Goal: Information Seeking & Learning: Learn about a topic

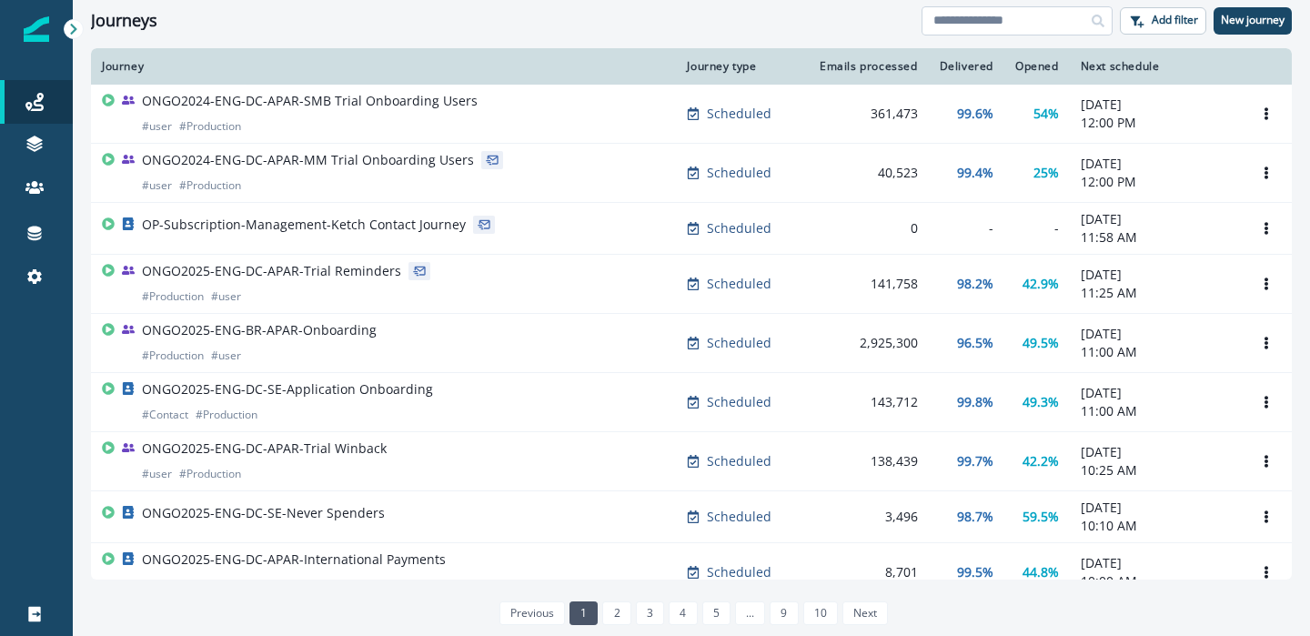
click at [1014, 21] on input at bounding box center [1017, 20] width 191 height 29
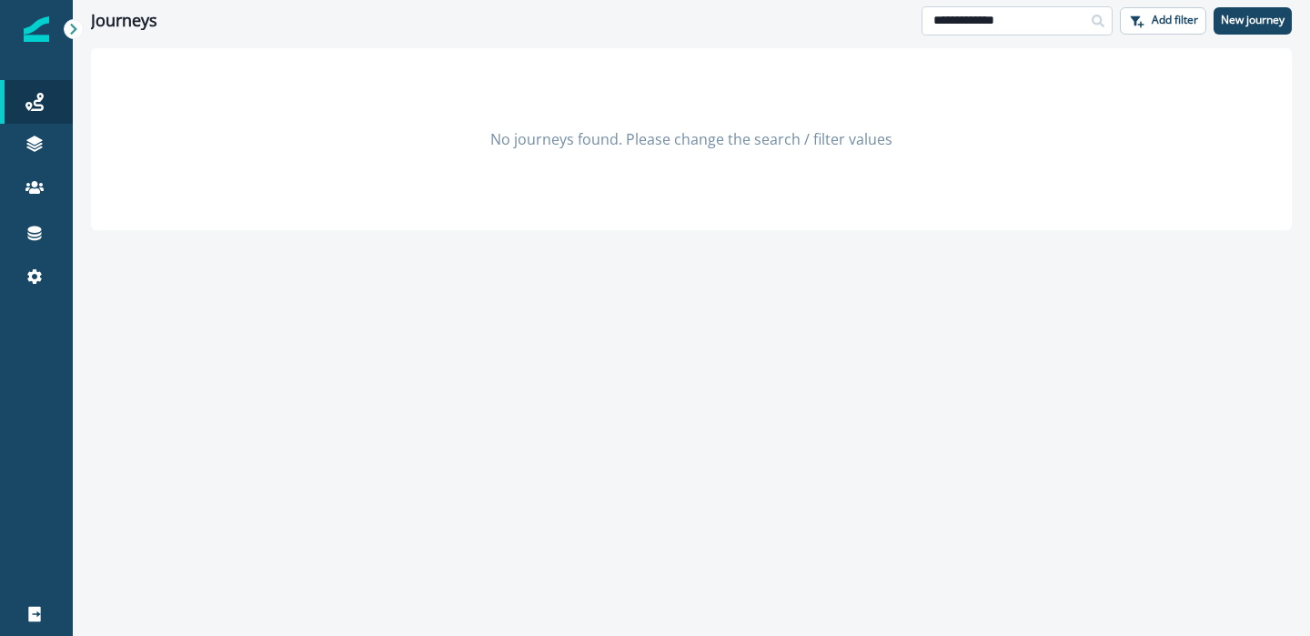
click at [940, 23] on input "**********" at bounding box center [1017, 20] width 191 height 29
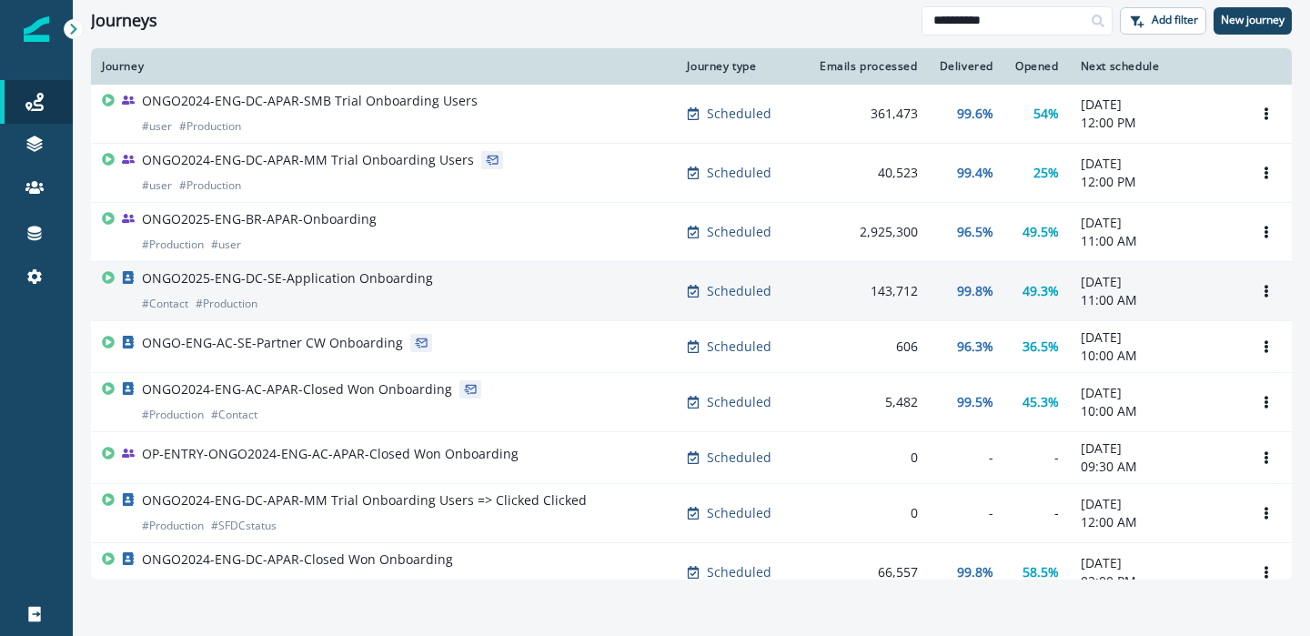
type input "**********"
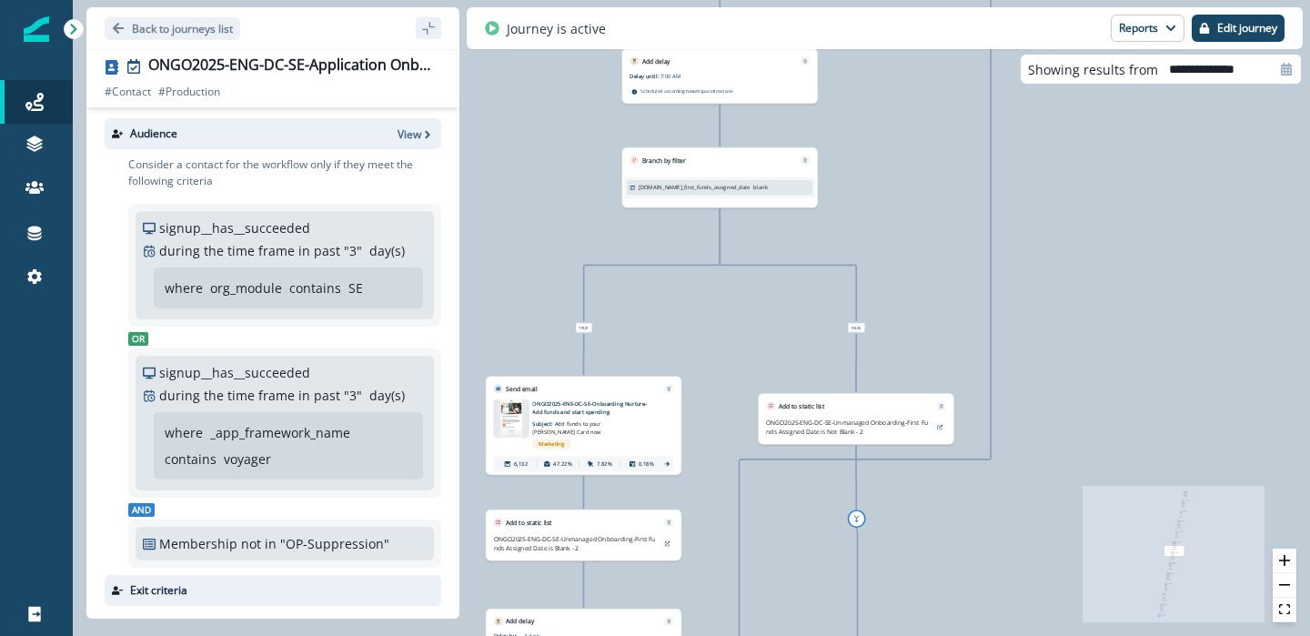
click at [560, 409] on p "ONGO2025-ENE-DC-SE-Onboarding Nurture- Add funds and start spending" at bounding box center [593, 407] width 122 height 16
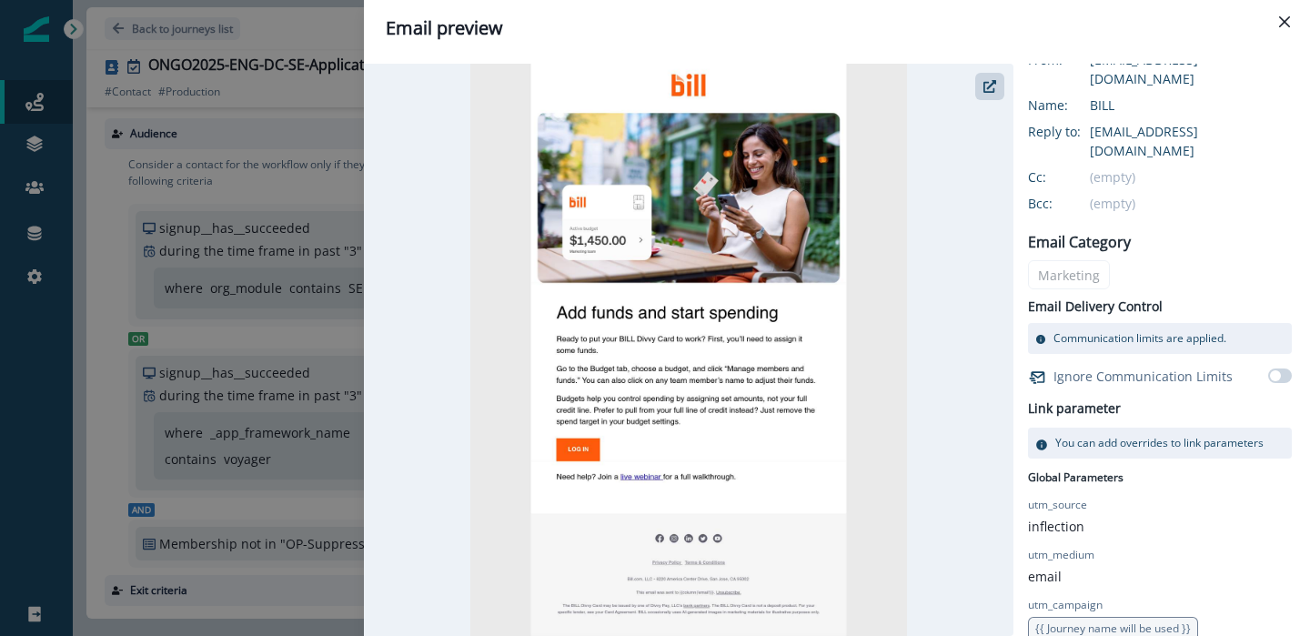
scroll to position [298, 0]
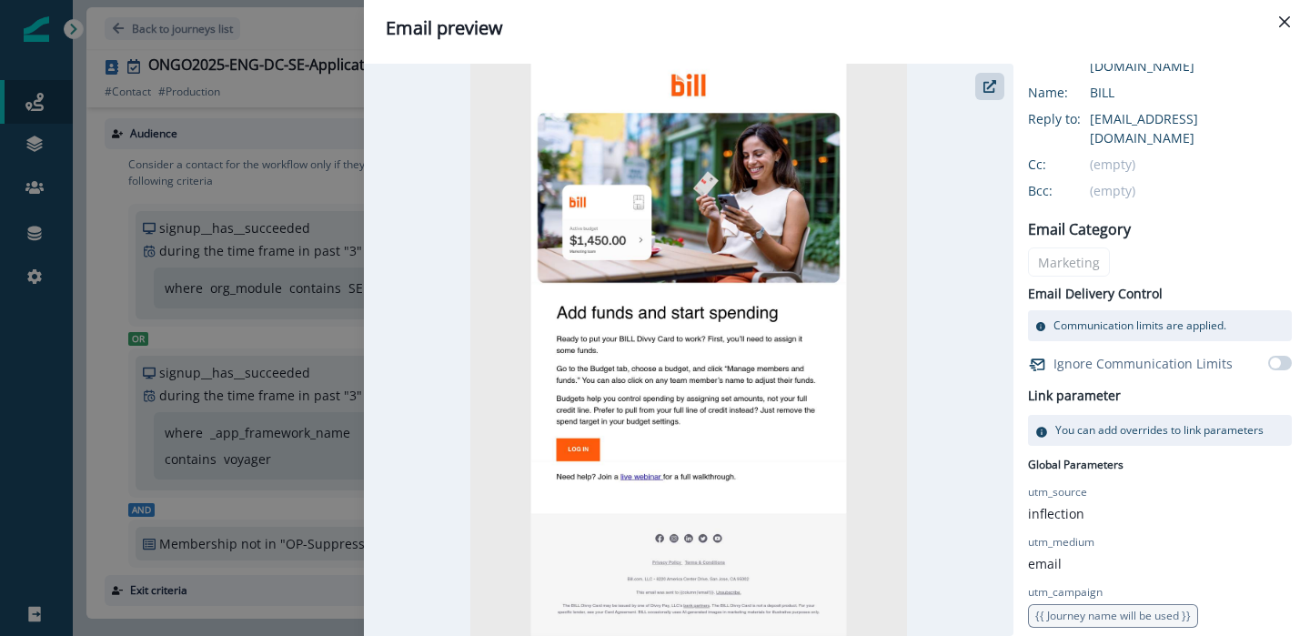
click at [314, 278] on div "Email preview ONGO2025-ENE-DC-SE-Onboarding Nurture- Add funds and start spendi…" at bounding box center [655, 318] width 1310 height 636
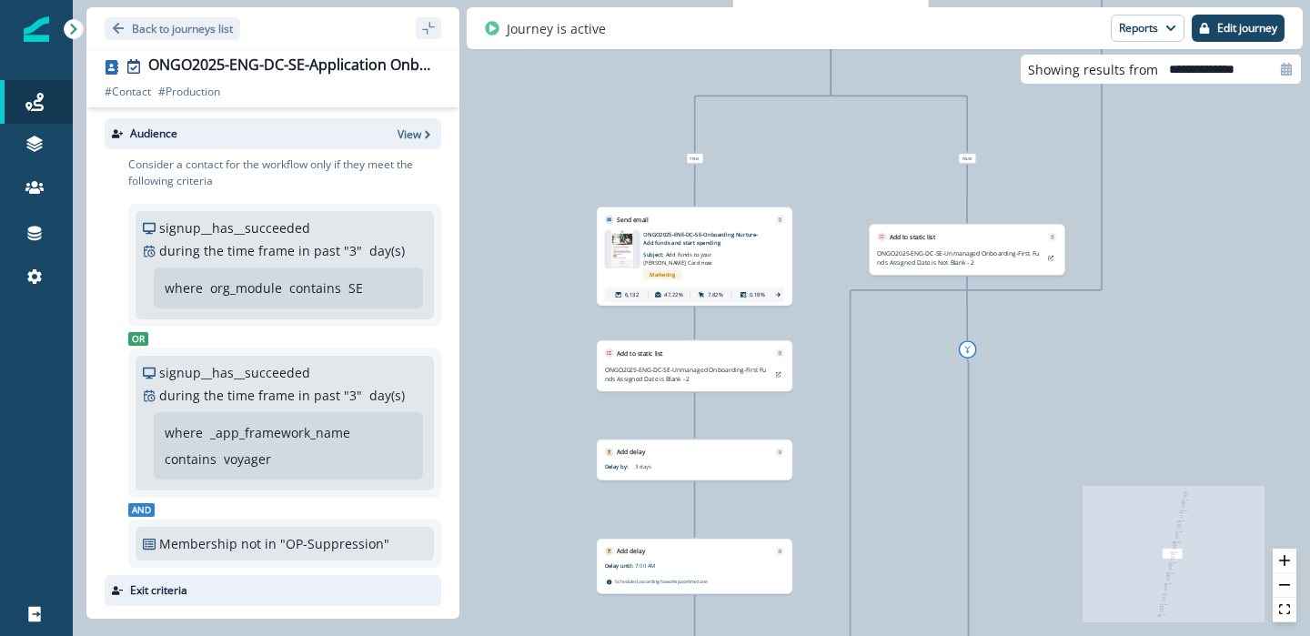
drag, startPoint x: 736, startPoint y: 384, endPoint x: 847, endPoint y: 215, distance: 202.4
click at [847, 215] on div "17,366 contacts have entered the journey Send email Email asset changed, journe…" at bounding box center [691, 318] width 1237 height 636
click at [704, 245] on p "ONGO2025-ENE-DC-SE-Onboarding Nurture- Add funds and start spending" at bounding box center [704, 238] width 122 height 16
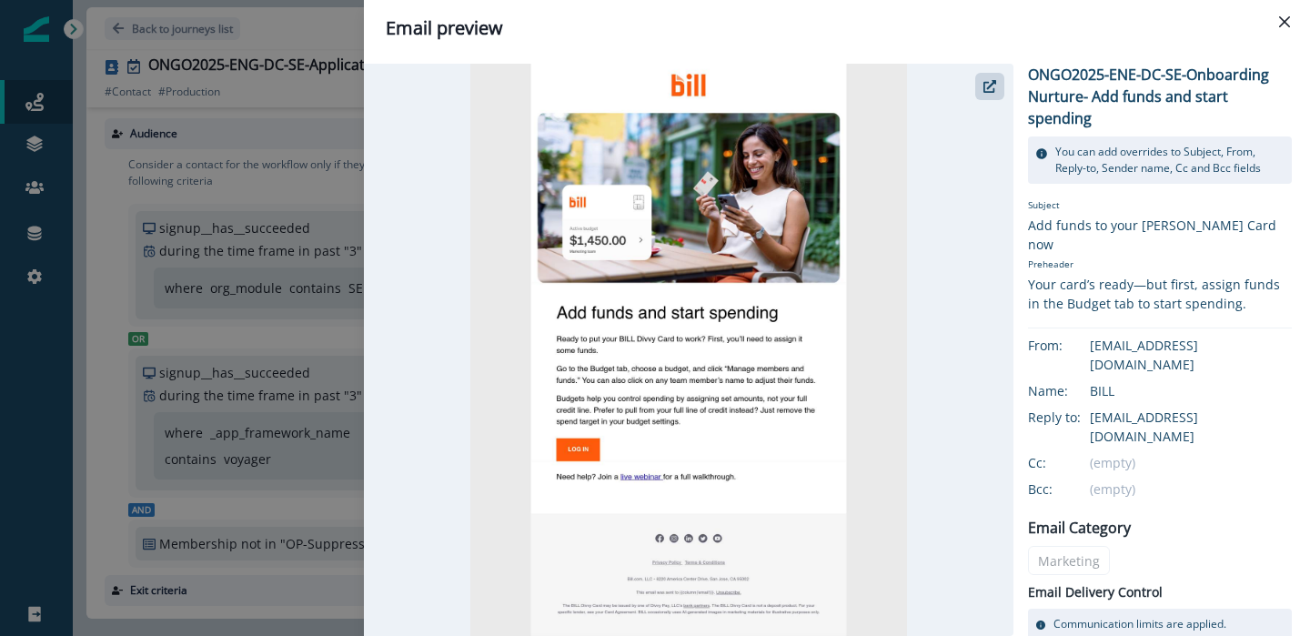
click at [259, 295] on div "Email preview ONGO2025-ENE-DC-SE-Onboarding Nurture- Add funds and start spendi…" at bounding box center [655, 318] width 1310 height 636
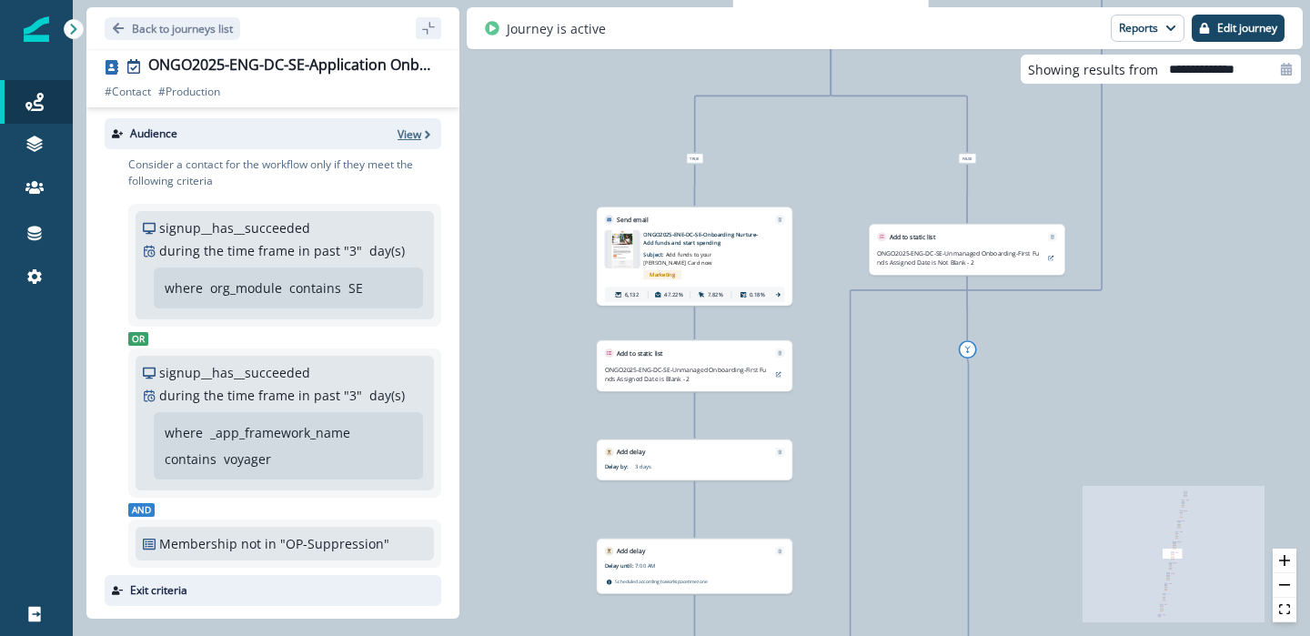
click at [409, 135] on p "View" at bounding box center [410, 133] width 24 height 15
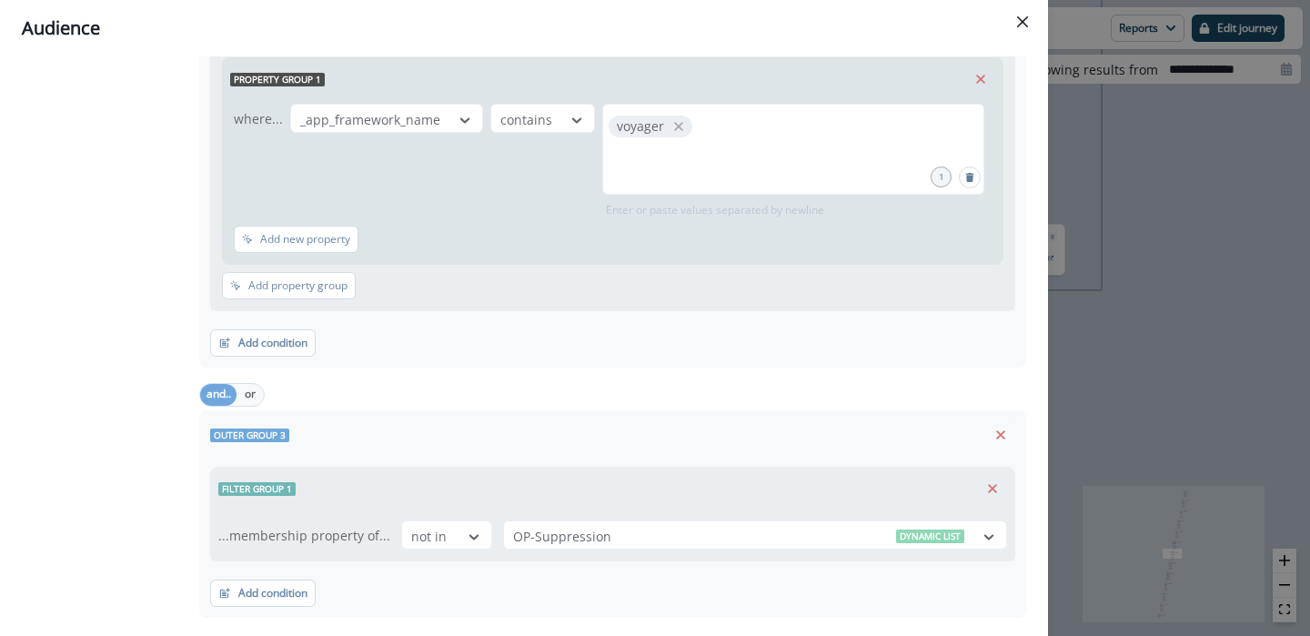
scroll to position [896, 0]
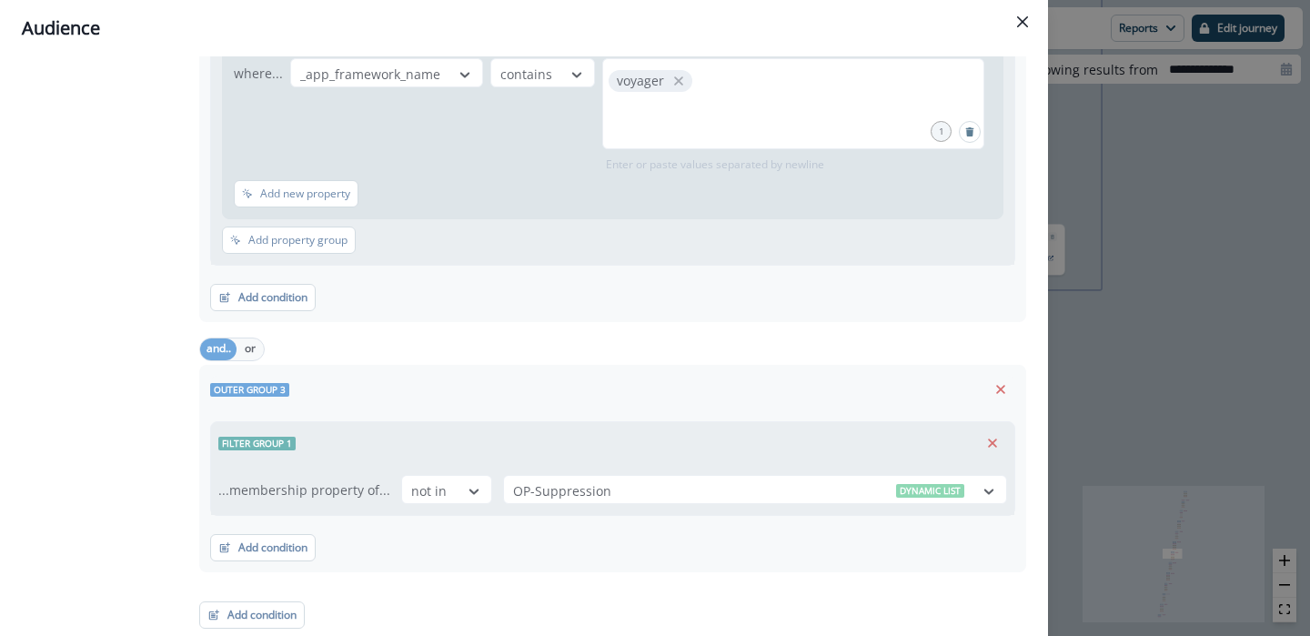
click at [1021, 15] on button "Close" at bounding box center [1022, 21] width 29 height 29
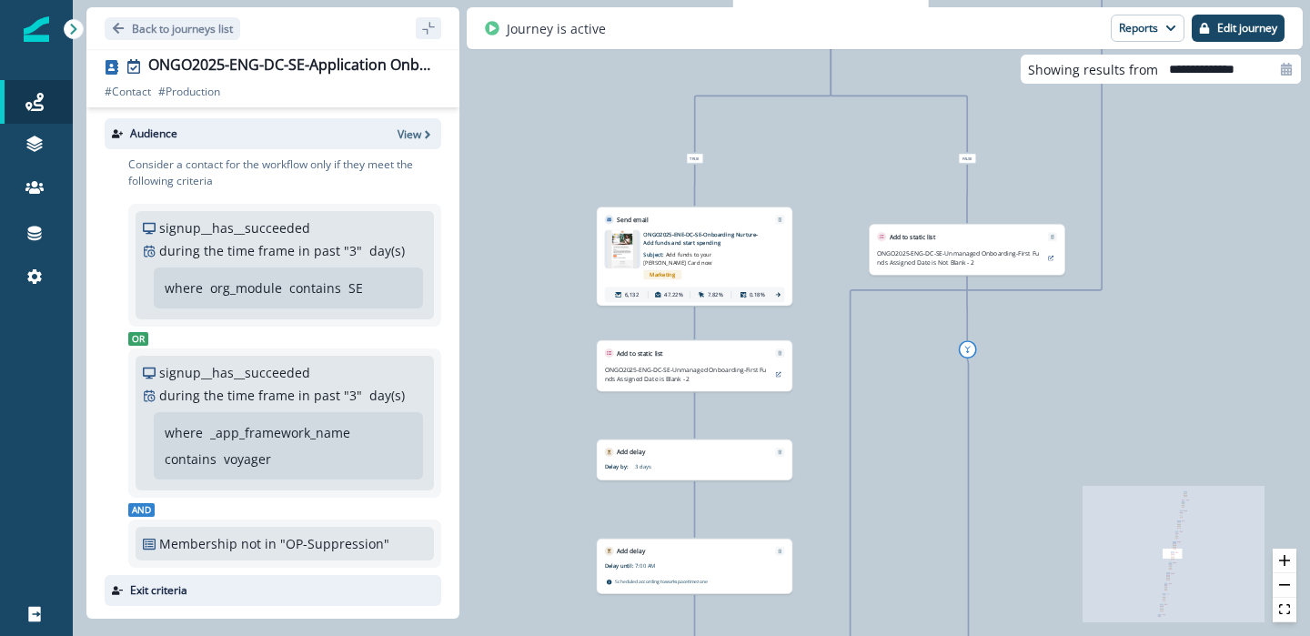
click at [715, 238] on p "ONGO2025-ENE-DC-SE-Onboarding Nurture- Add funds and start spending" at bounding box center [704, 238] width 122 height 16
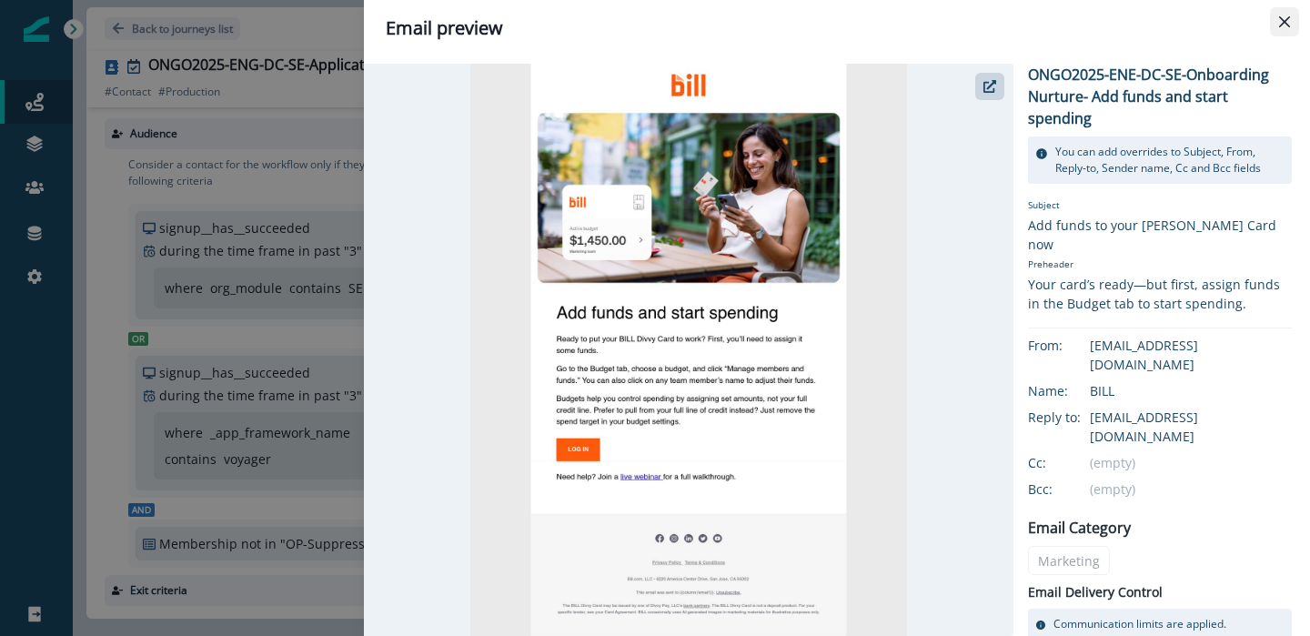
click at [1281, 21] on icon "Close" at bounding box center [1284, 21] width 11 height 11
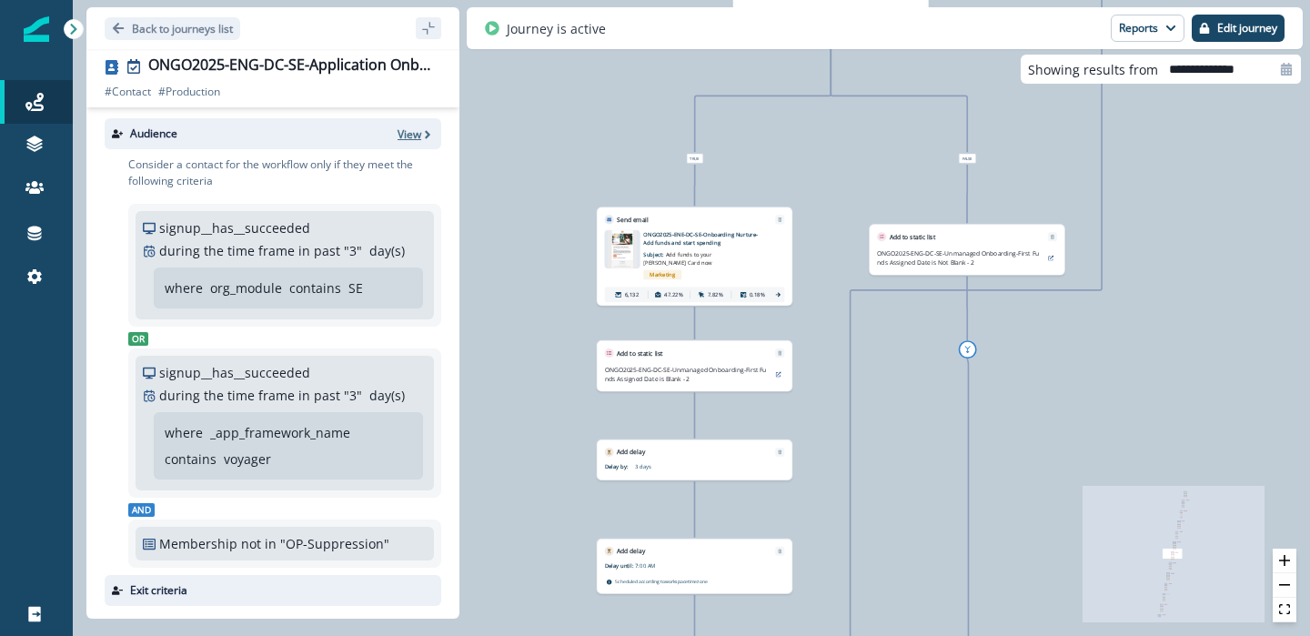
click at [399, 136] on p "View" at bounding box center [410, 133] width 24 height 15
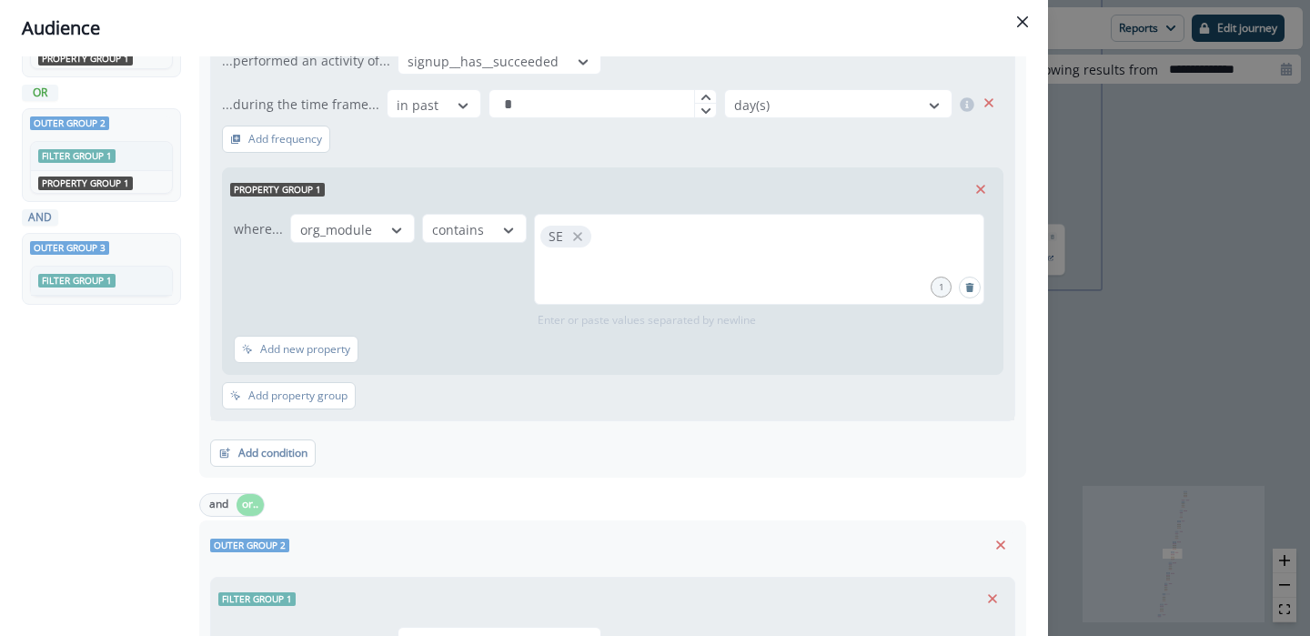
scroll to position [0, 0]
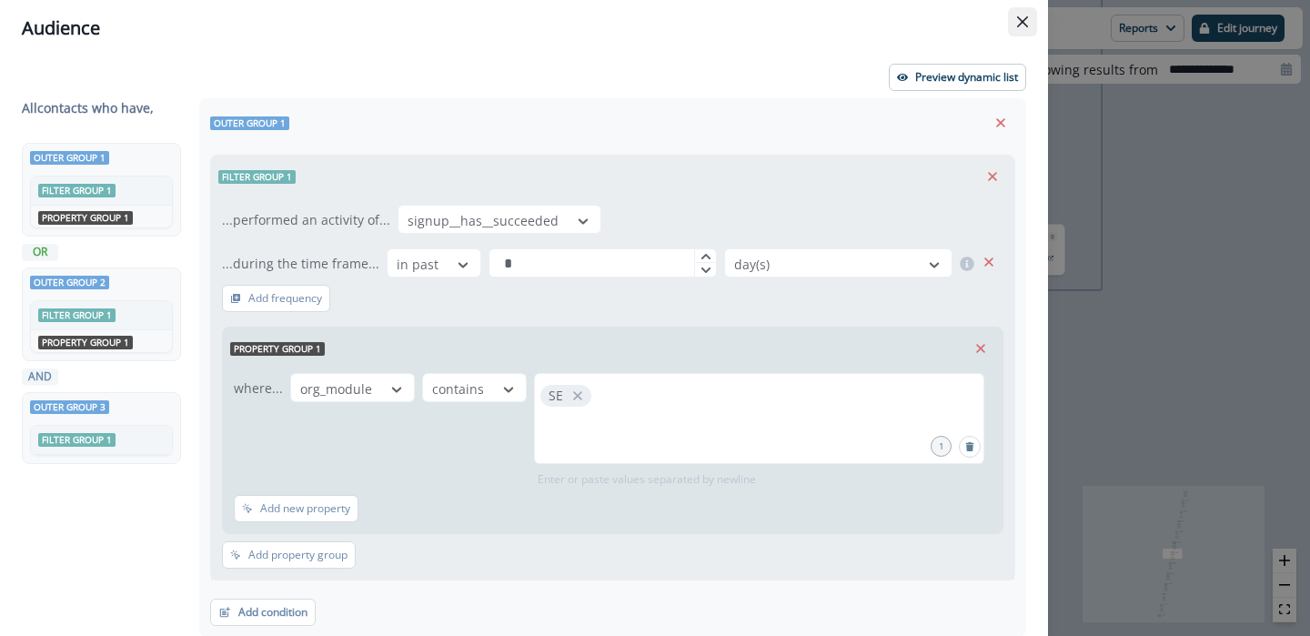
click at [1025, 17] on icon "Close" at bounding box center [1022, 21] width 11 height 11
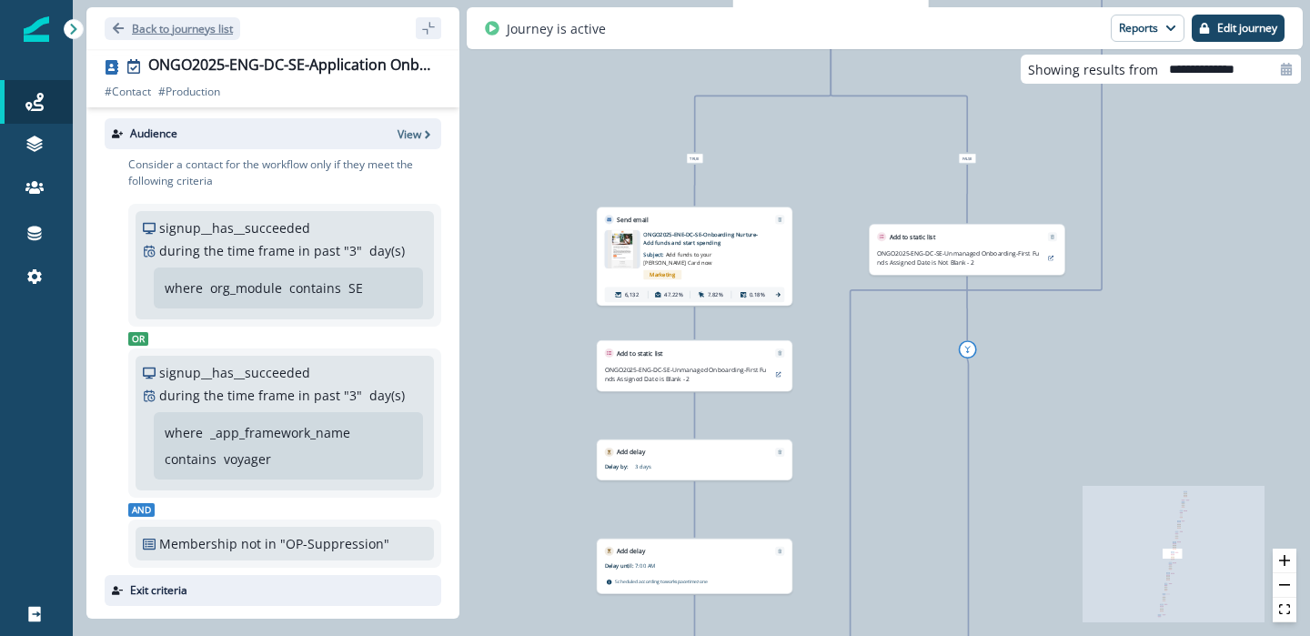
click at [146, 23] on p "Back to journeys list" at bounding box center [182, 28] width 101 height 15
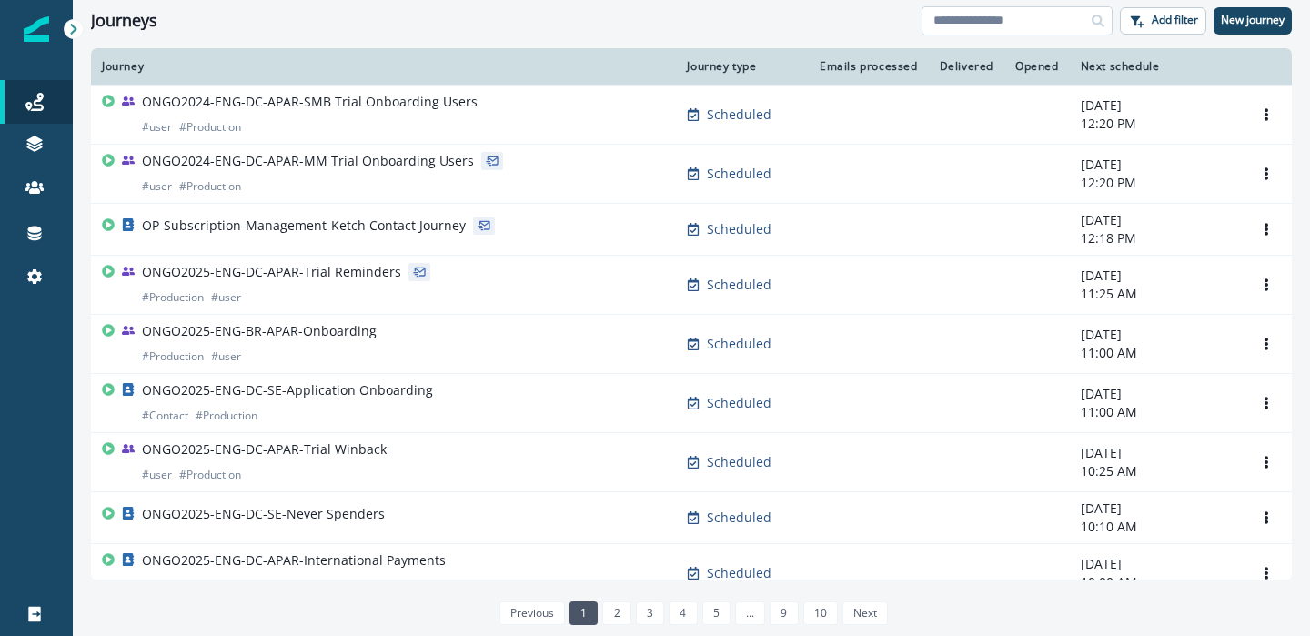
click at [983, 25] on input at bounding box center [1017, 20] width 191 height 29
type input "**"
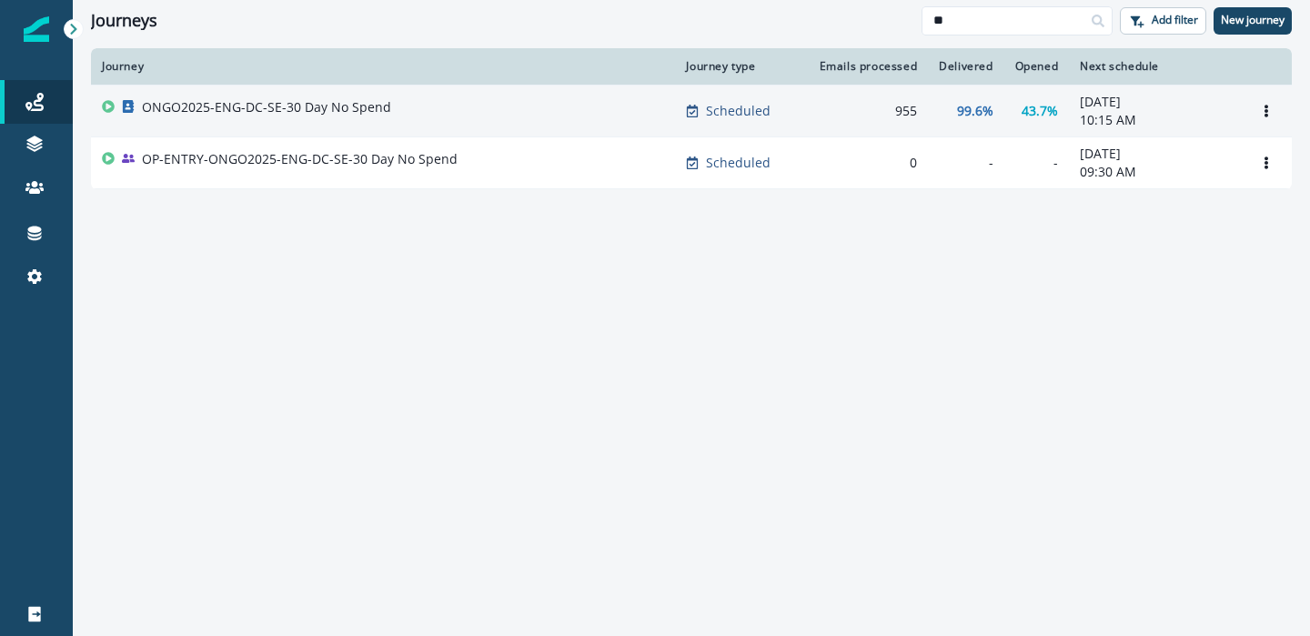
click at [361, 108] on p "ONGO2025-ENG-DC-SE-30 Day No Spend" at bounding box center [266, 107] width 249 height 18
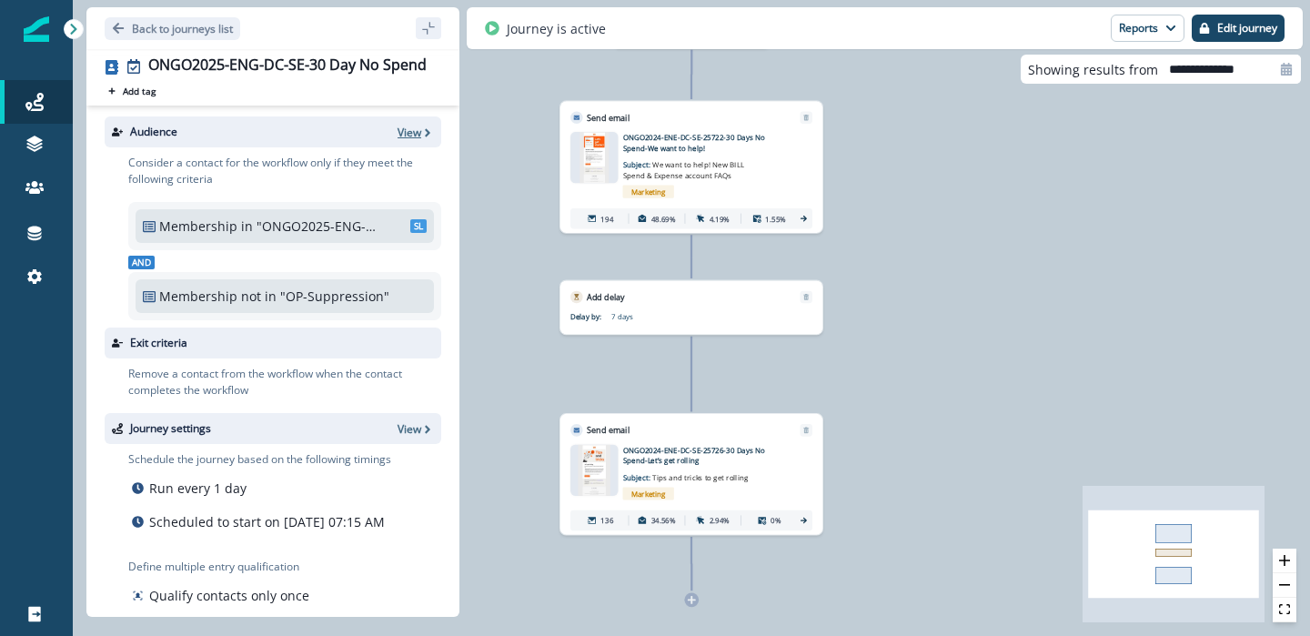
click at [413, 132] on p "View" at bounding box center [410, 132] width 24 height 15
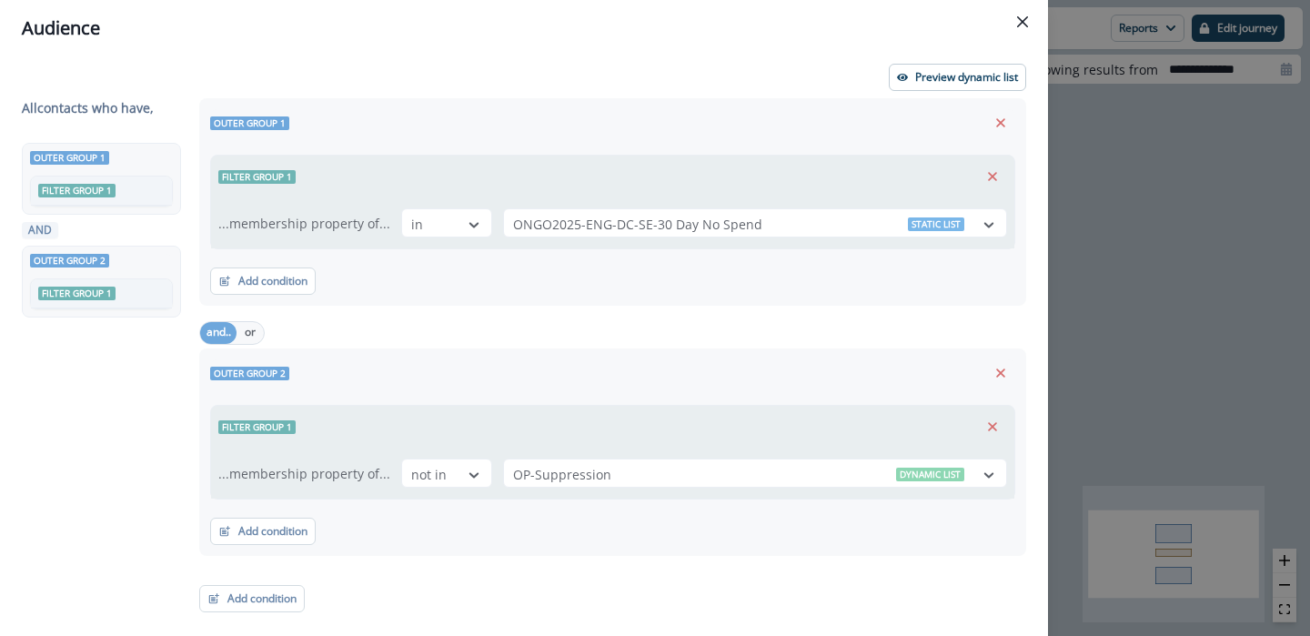
click at [981, 224] on div "All contact s who have, Outer group 1 Filter group 1 AND Outer group 2 Filter g…" at bounding box center [524, 355] width 1005 height 514
click at [985, 74] on p "Preview dynamic list" at bounding box center [966, 77] width 103 height 13
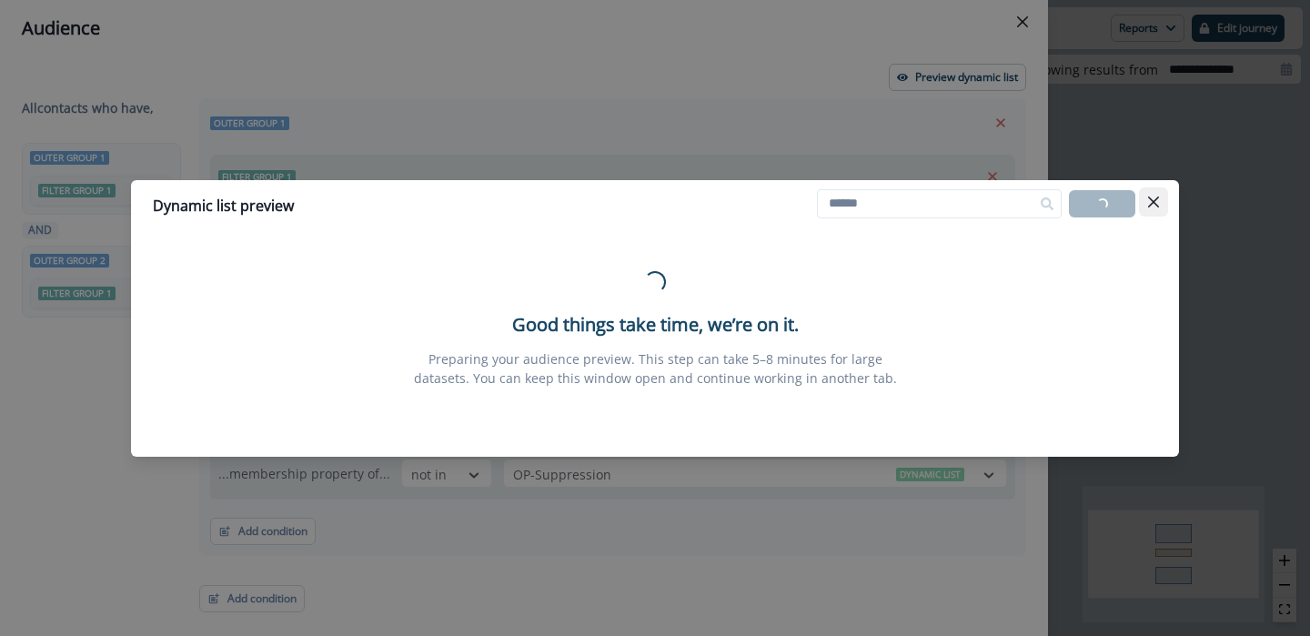
click at [1155, 201] on icon "Close" at bounding box center [1153, 202] width 11 height 11
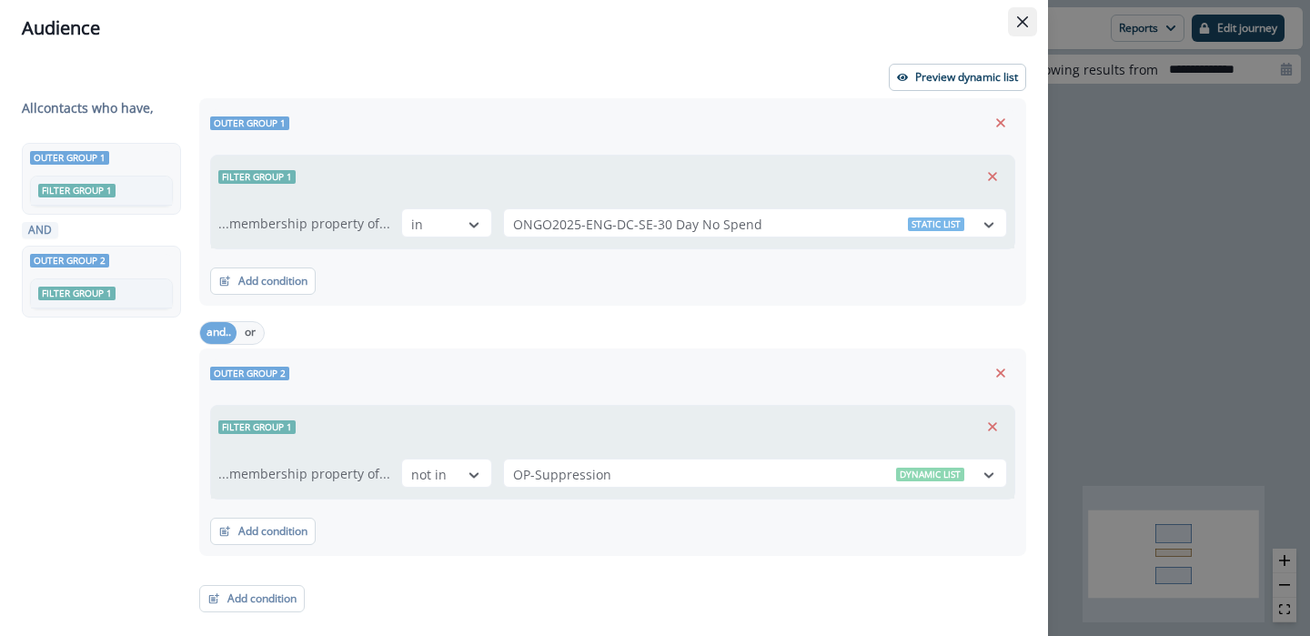
click at [1032, 23] on button "Close" at bounding box center [1022, 21] width 29 height 29
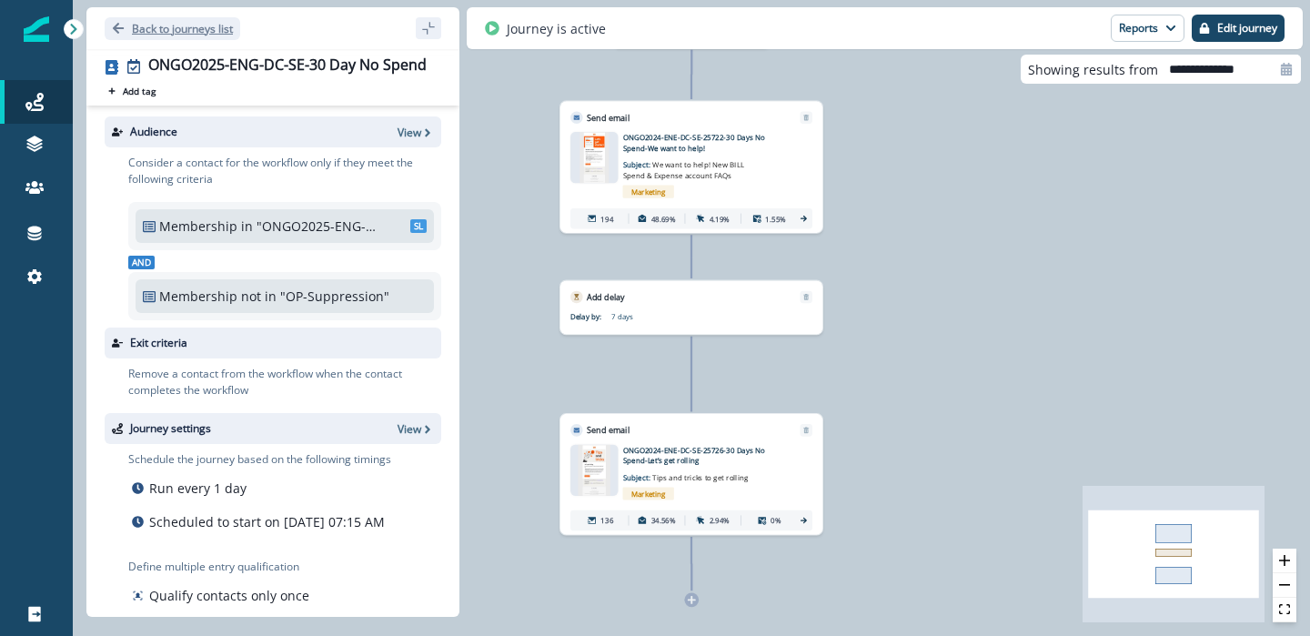
click at [157, 31] on p "Back to journeys list" at bounding box center [182, 28] width 101 height 15
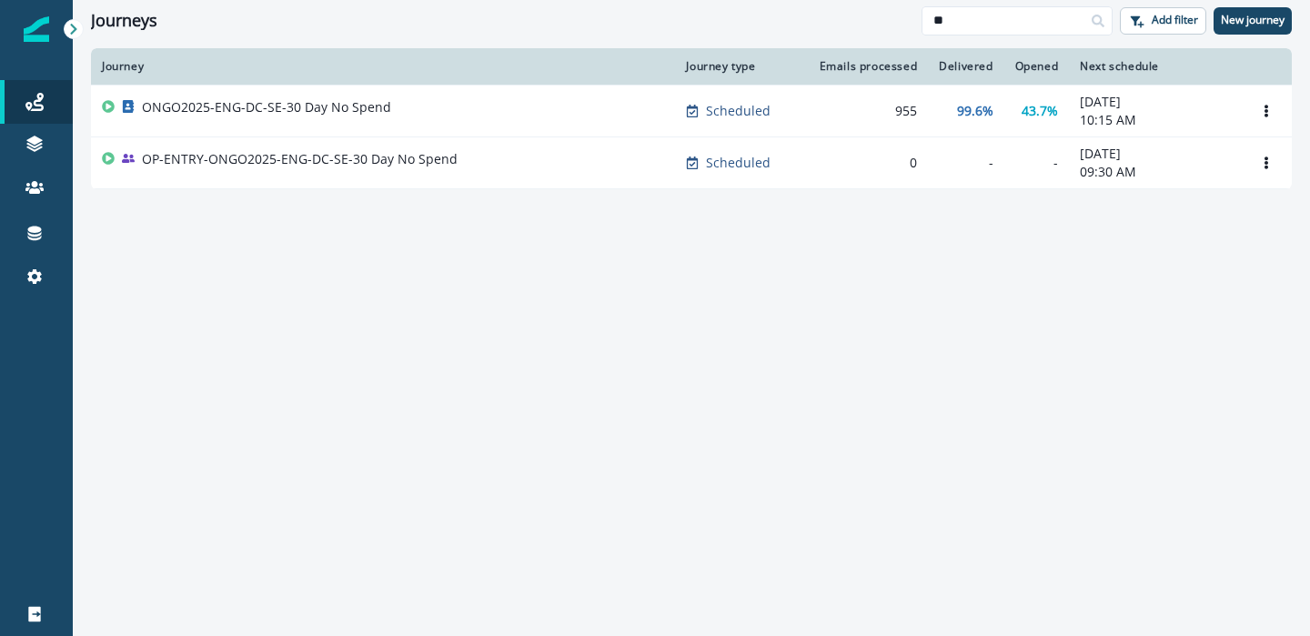
drag, startPoint x: 1016, startPoint y: 24, endPoint x: 809, endPoint y: 5, distance: 208.3
click at [809, 5] on div "Journeys ** Add filter New journey" at bounding box center [691, 20] width 1237 height 41
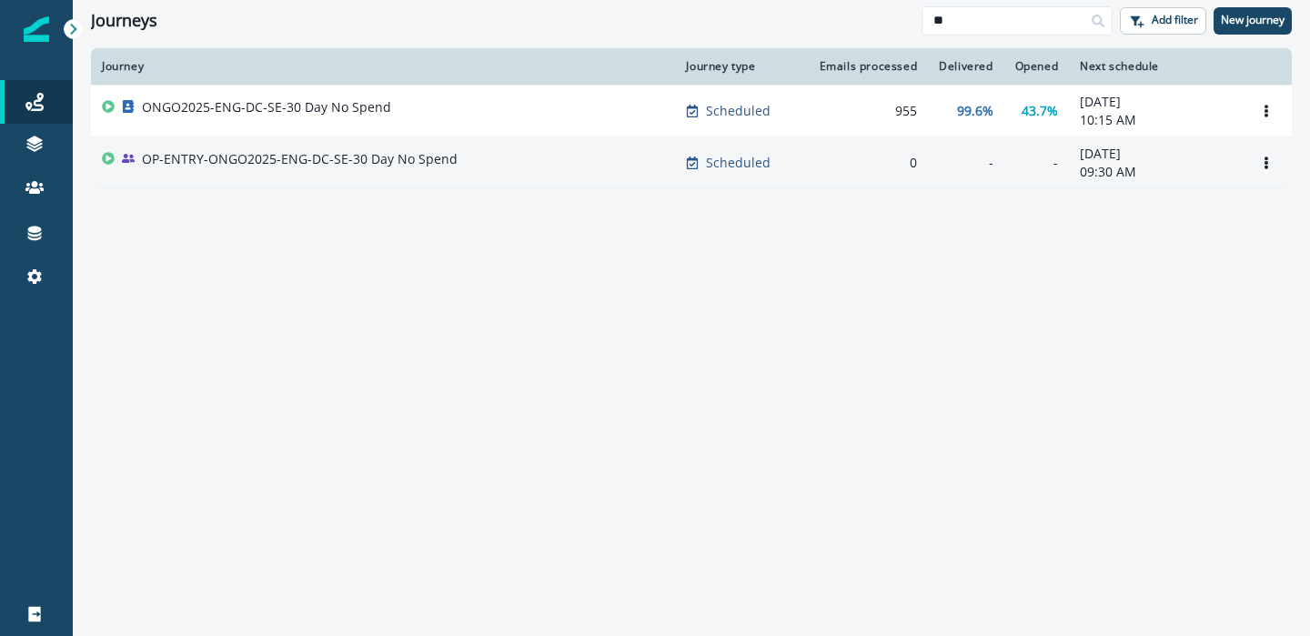
click at [342, 162] on p "OP-ENTRY-ONGO2025-ENG-DC-SE-30 Day No Spend" at bounding box center [300, 159] width 316 height 18
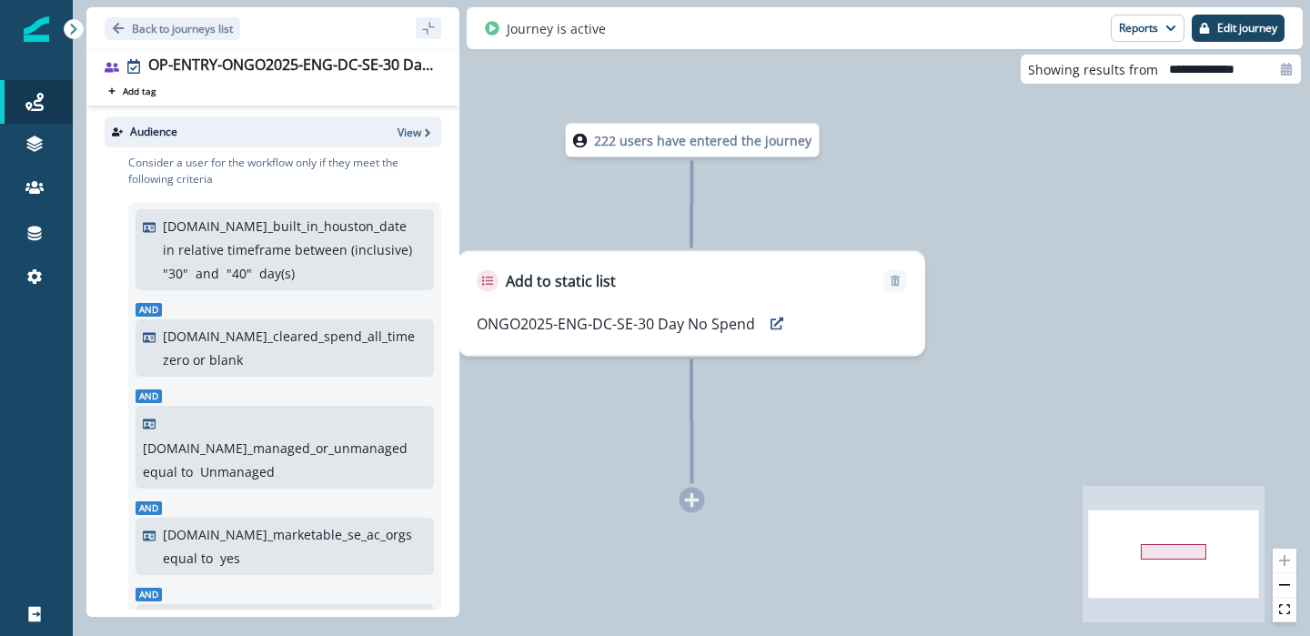
click at [413, 120] on div "Audience View" at bounding box center [273, 131] width 337 height 31
click at [409, 134] on p "View" at bounding box center [410, 132] width 24 height 15
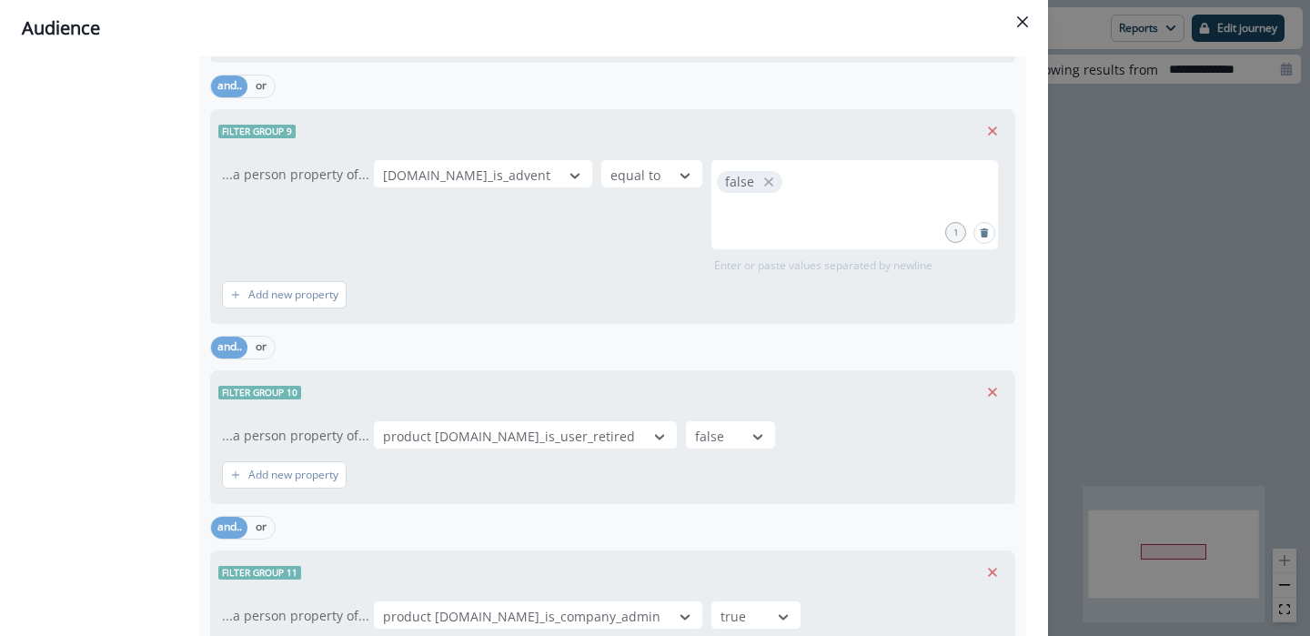
scroll to position [2087, 0]
click at [1027, 19] on icon "Close" at bounding box center [1022, 21] width 11 height 11
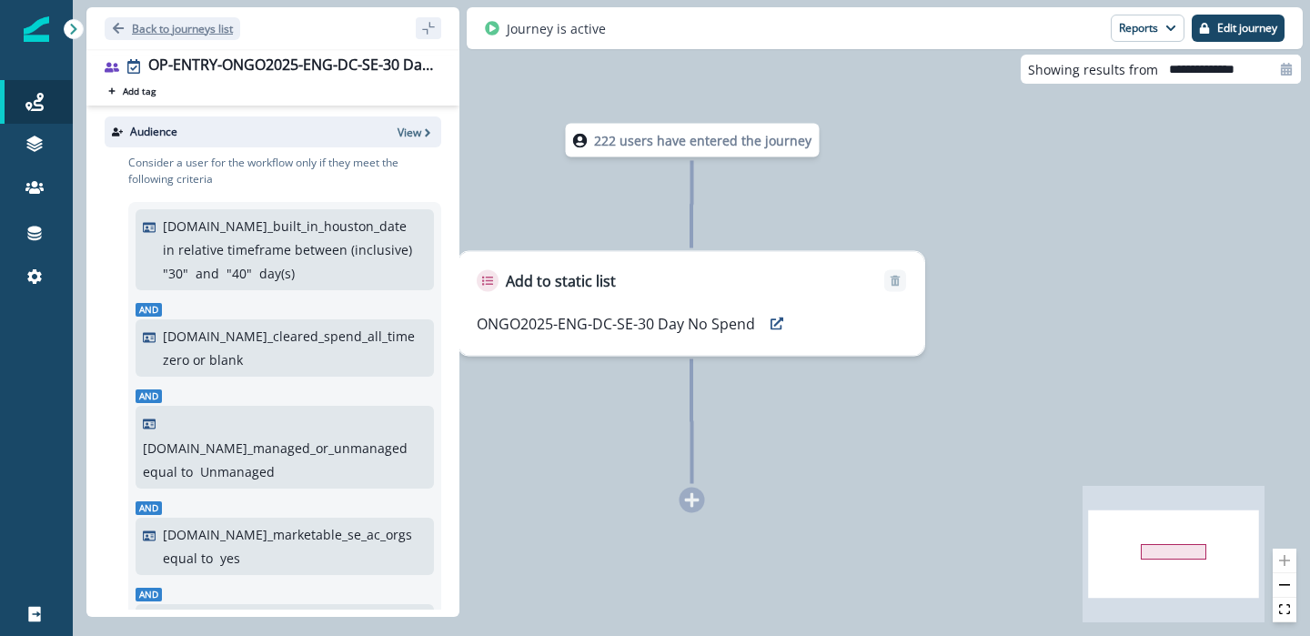
click at [146, 31] on p "Back to journeys list" at bounding box center [182, 28] width 101 height 15
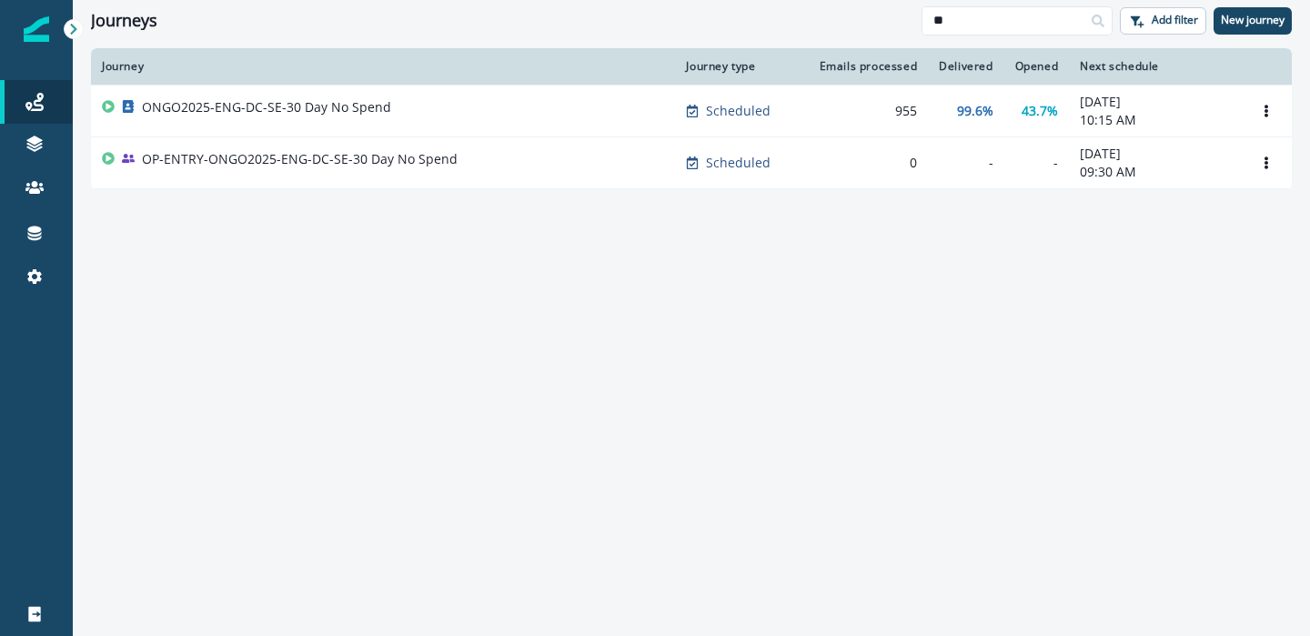
drag, startPoint x: 988, startPoint y: 21, endPoint x: 812, endPoint y: 5, distance: 177.3
click at [812, 5] on div "Journeys ** Add filter New journey" at bounding box center [691, 20] width 1237 height 41
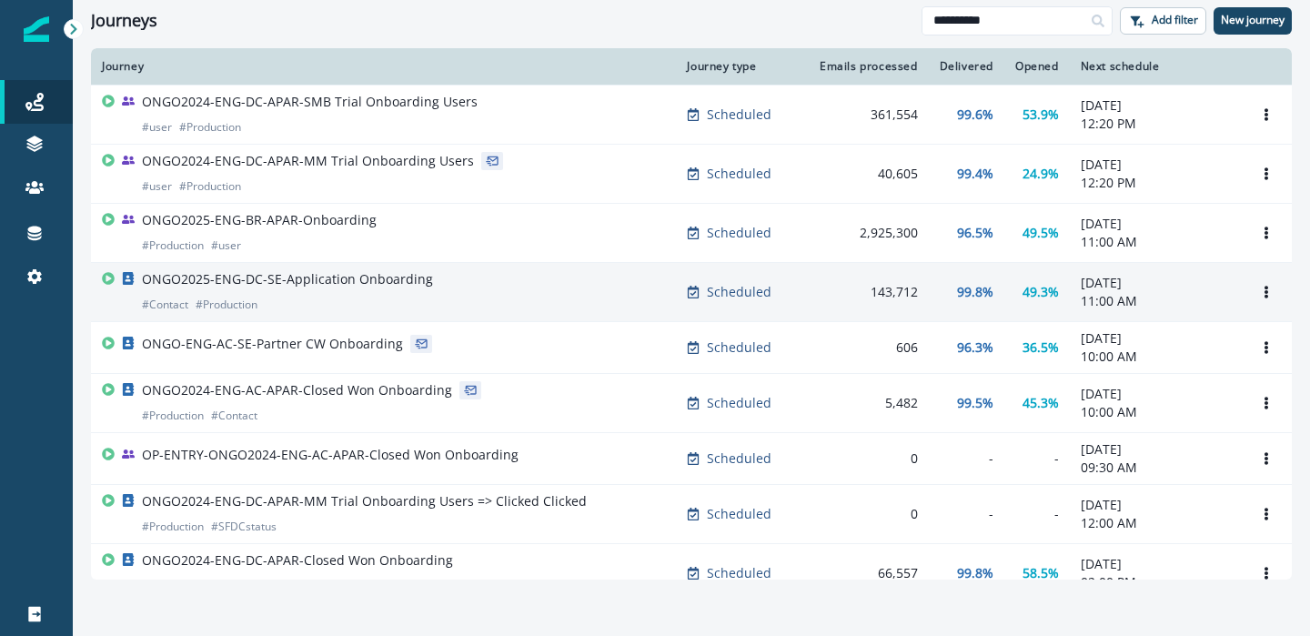
type input "**********"
click at [303, 281] on p "ONGO2025-ENG-DC-SE-Application Onboarding" at bounding box center [287, 279] width 291 height 18
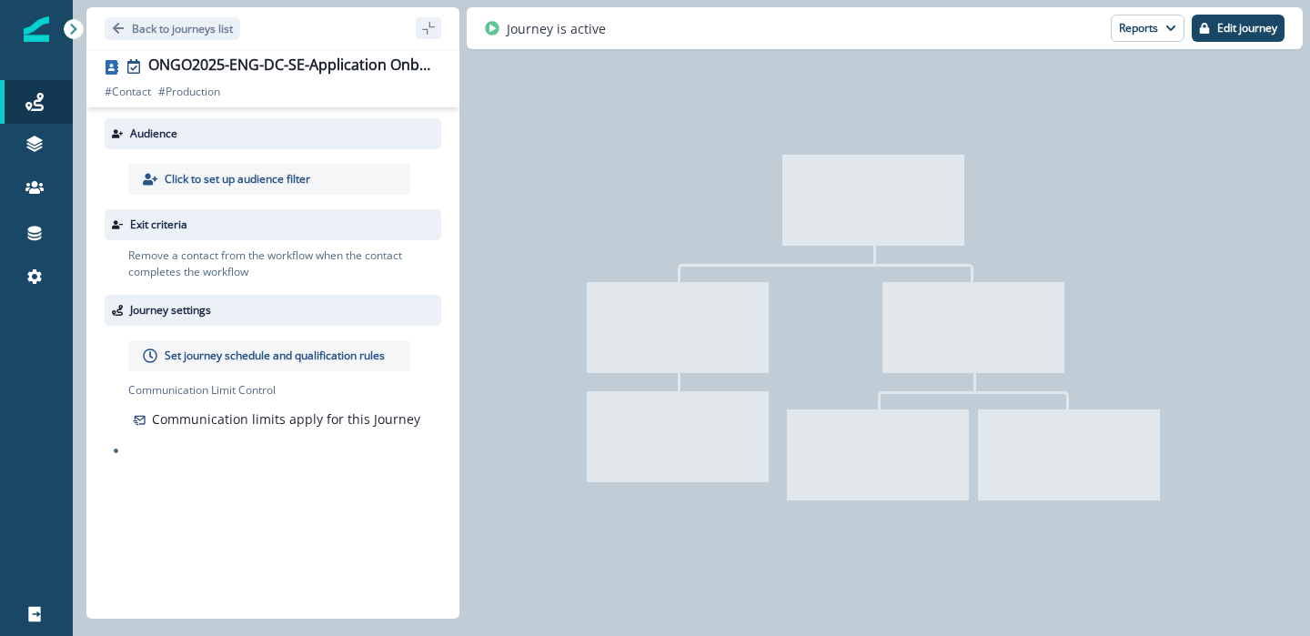
type input "**********"
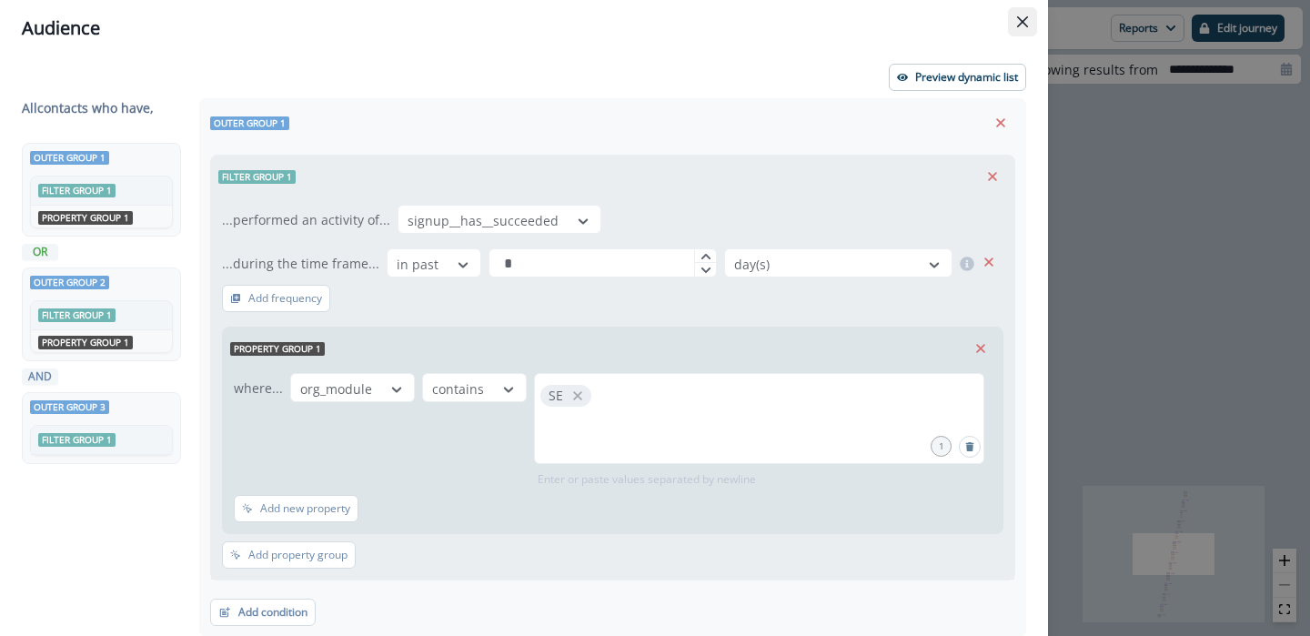
click at [1029, 22] on button "Close" at bounding box center [1022, 21] width 29 height 29
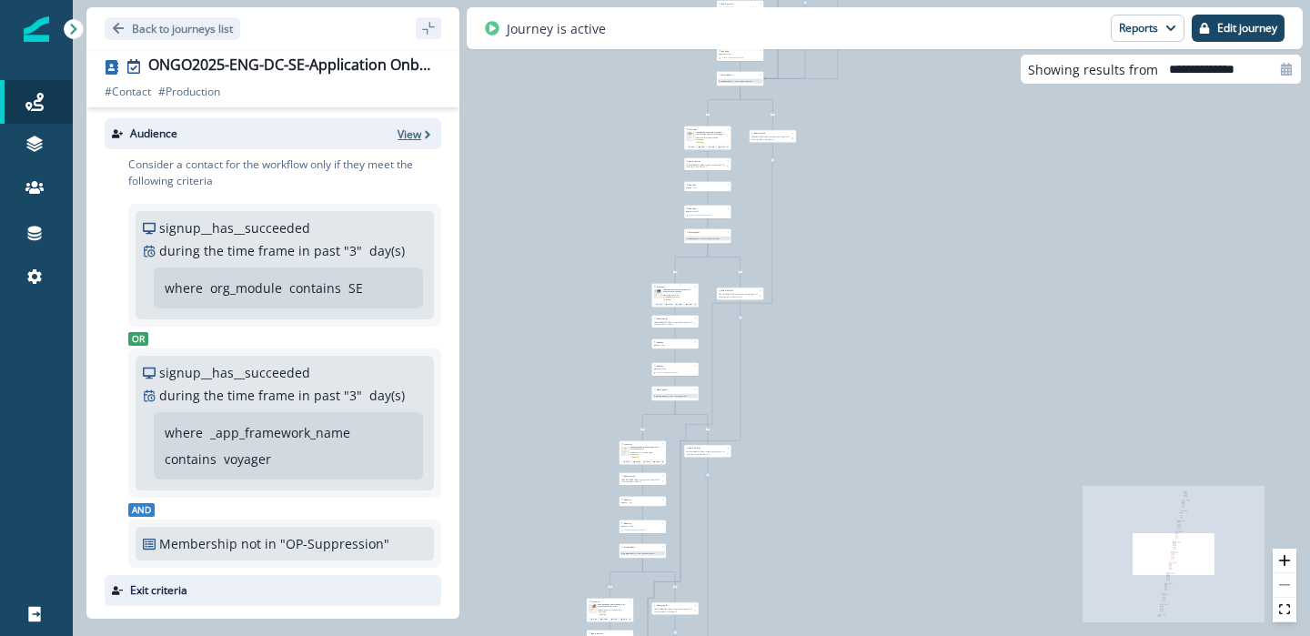
click at [415, 138] on p "View" at bounding box center [410, 133] width 24 height 15
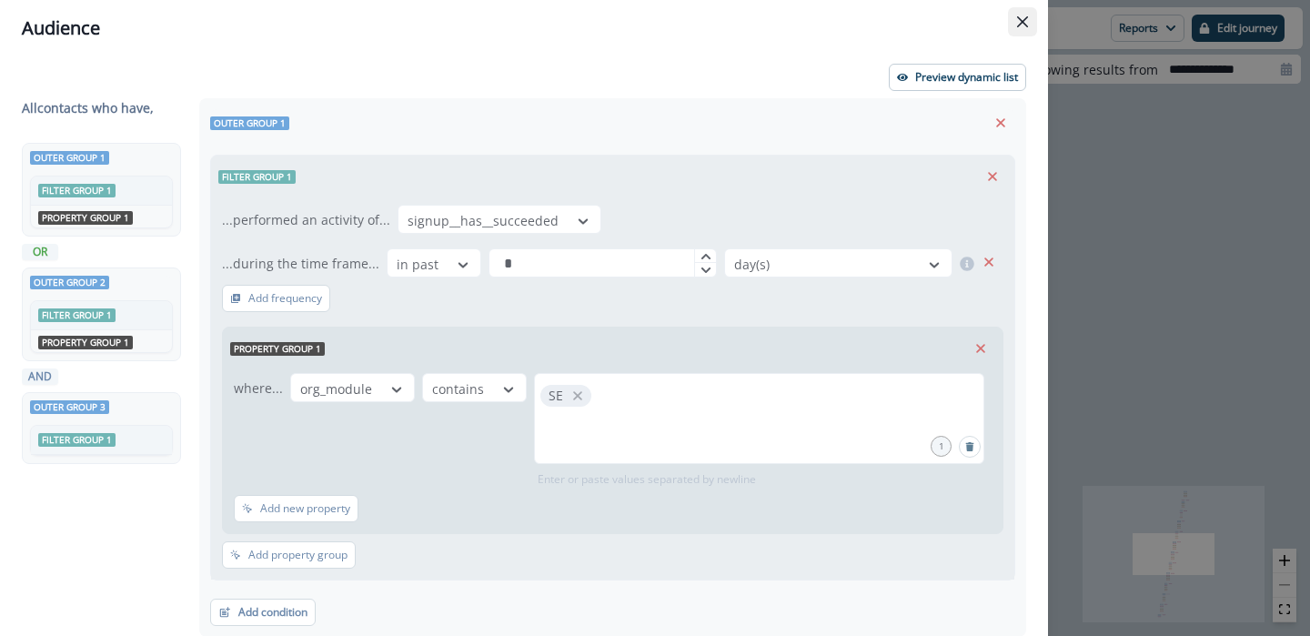
click at [1024, 22] on icon "Close" at bounding box center [1022, 21] width 11 height 11
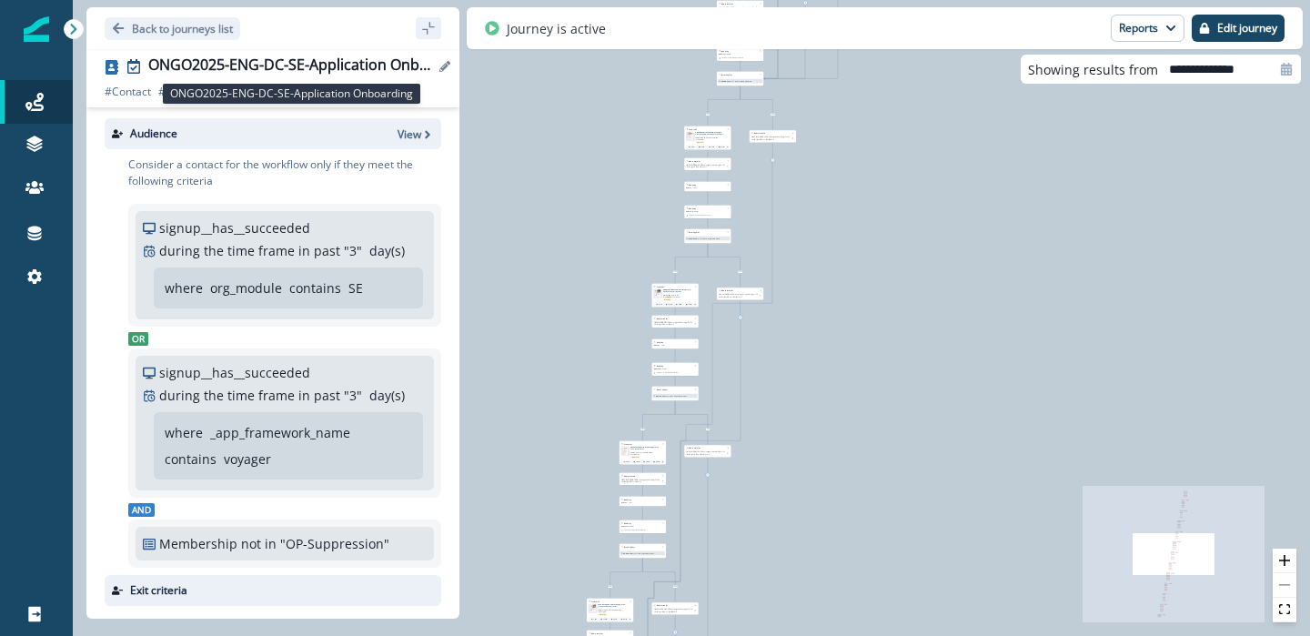
click at [338, 65] on div "ONGO2025-ENG-DC-SE-Application Onboarding" at bounding box center [291, 66] width 286 height 20
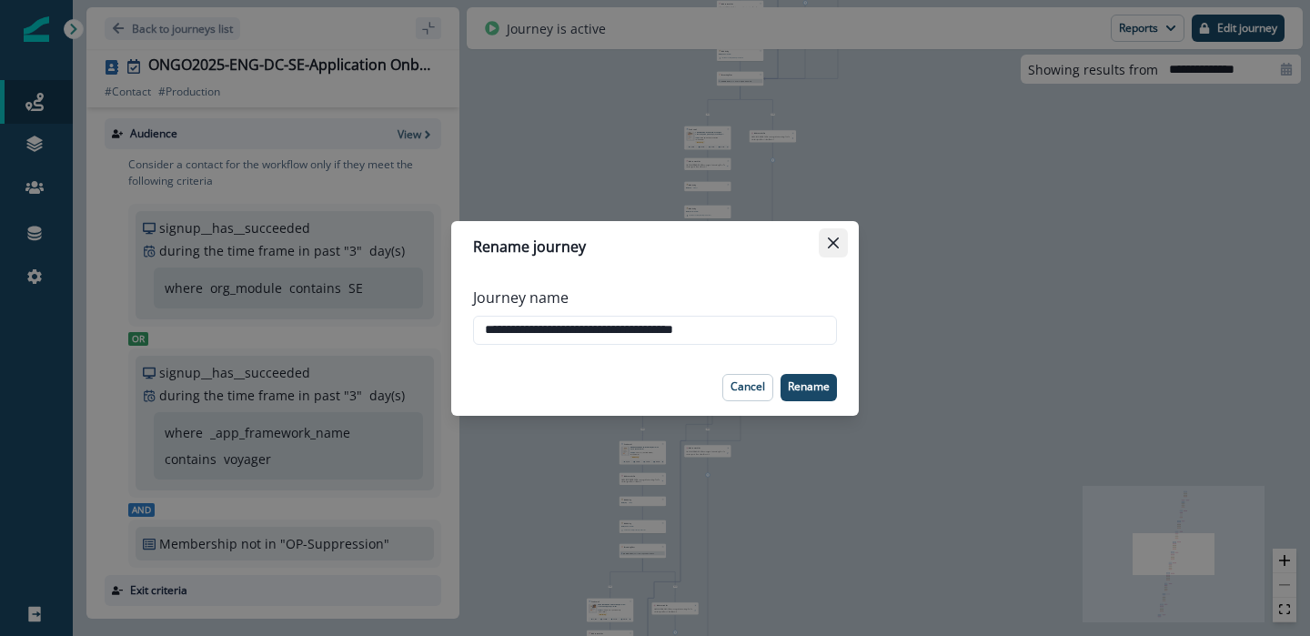
click at [833, 238] on icon "Close" at bounding box center [833, 242] width 11 height 11
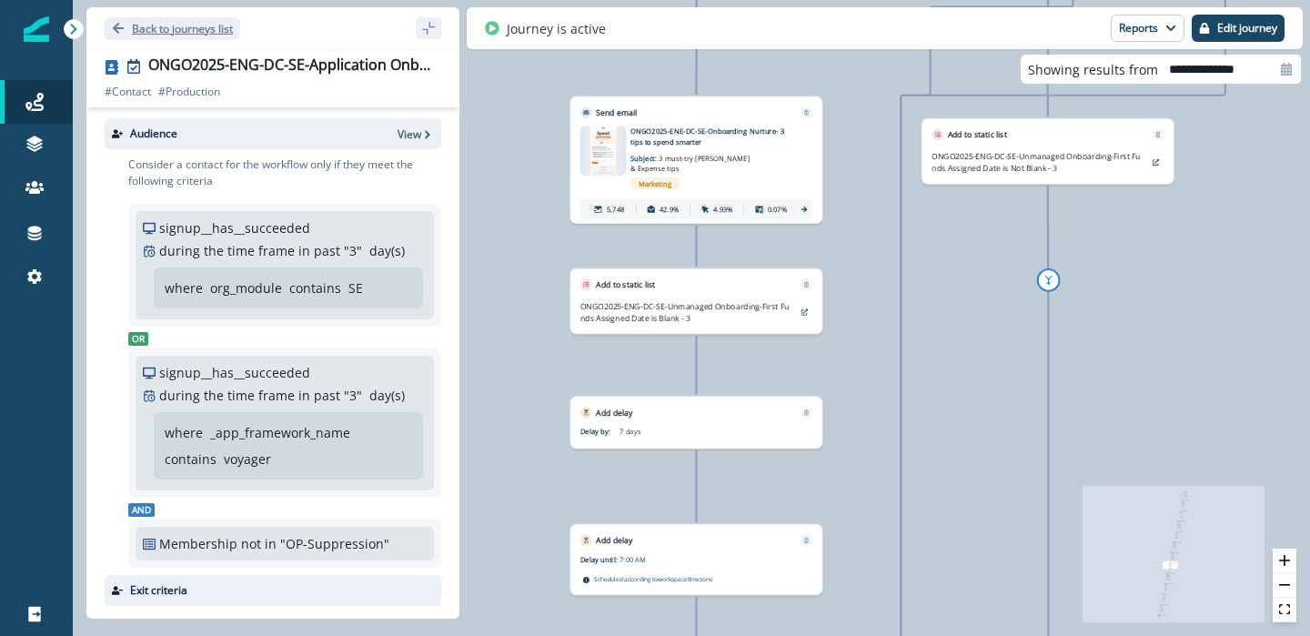
click at [125, 23] on button "Back to journeys list" at bounding box center [173, 28] width 136 height 23
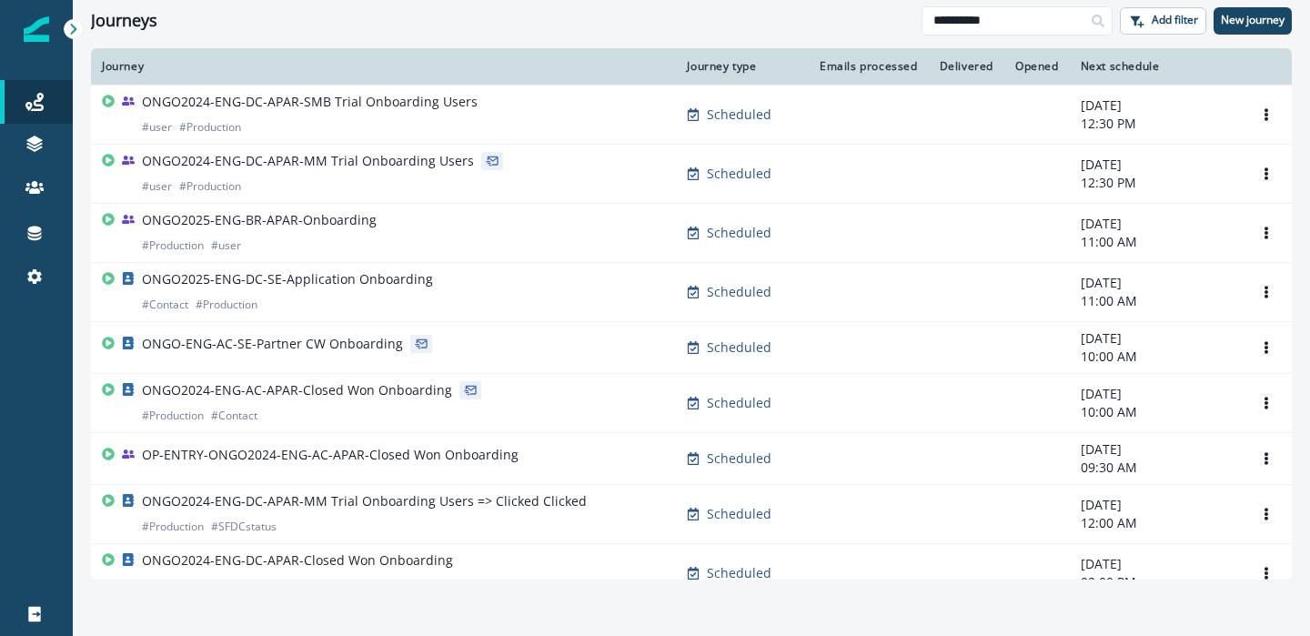
drag, startPoint x: 1031, startPoint y: 21, endPoint x: 646, endPoint y: -53, distance: 391.9
click at [646, 0] on html "**********" at bounding box center [655, 318] width 1310 height 636
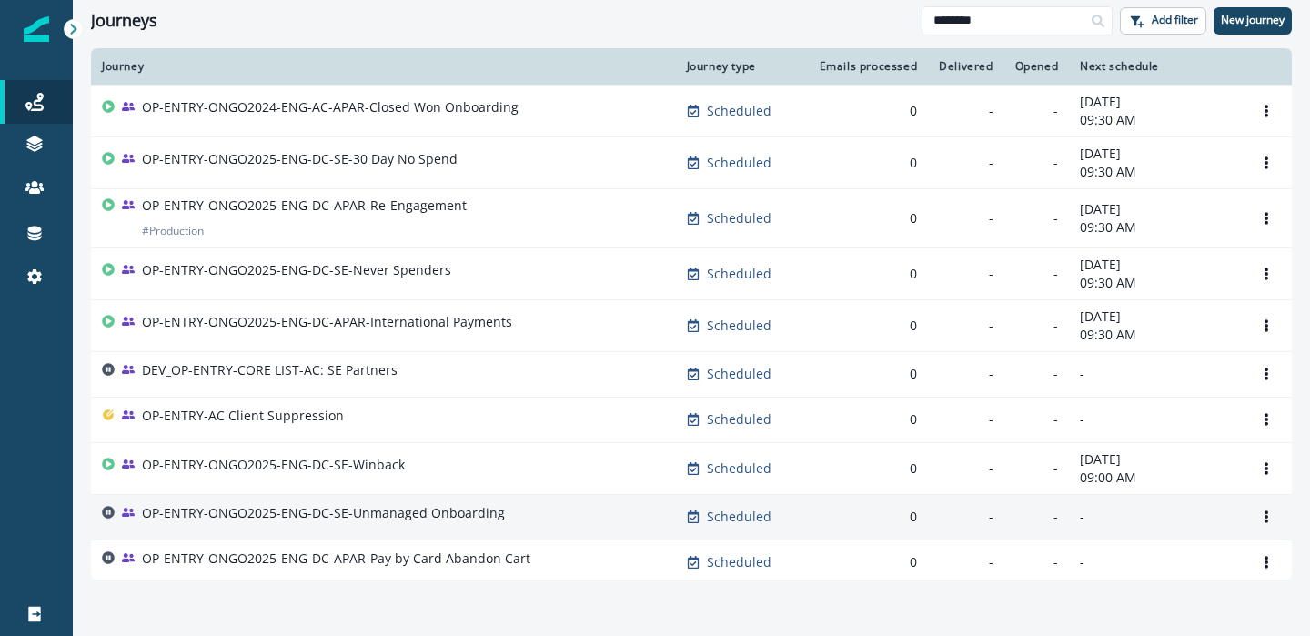
type input "********"
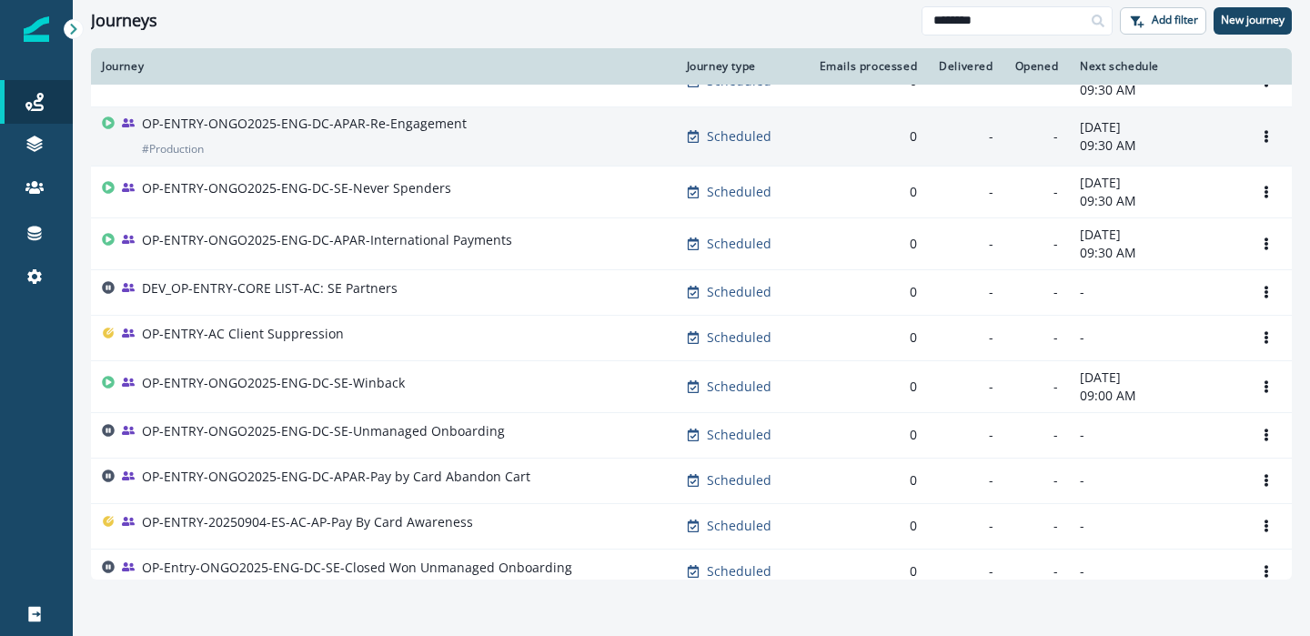
scroll to position [96, 0]
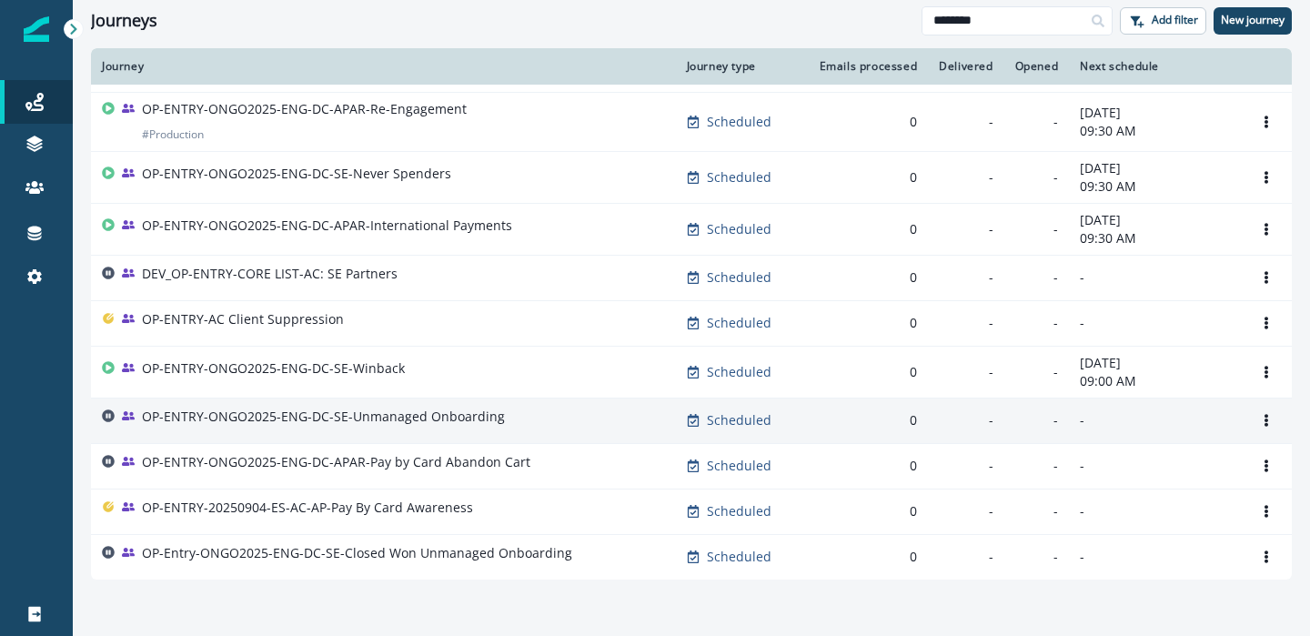
click at [393, 421] on p "OP-ENTRY-ONGO2025-ENG-DC-SE-Unmanaged Onboarding" at bounding box center [323, 417] width 363 height 18
